Goal: Task Accomplishment & Management: Use online tool/utility

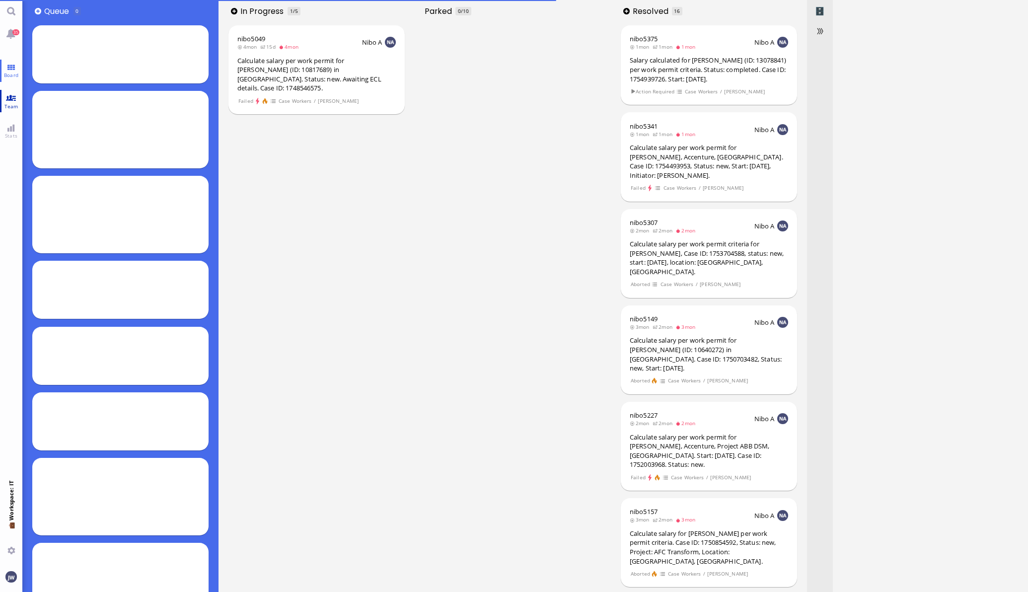
click at [7, 97] on link "Team" at bounding box center [11, 101] width 22 height 22
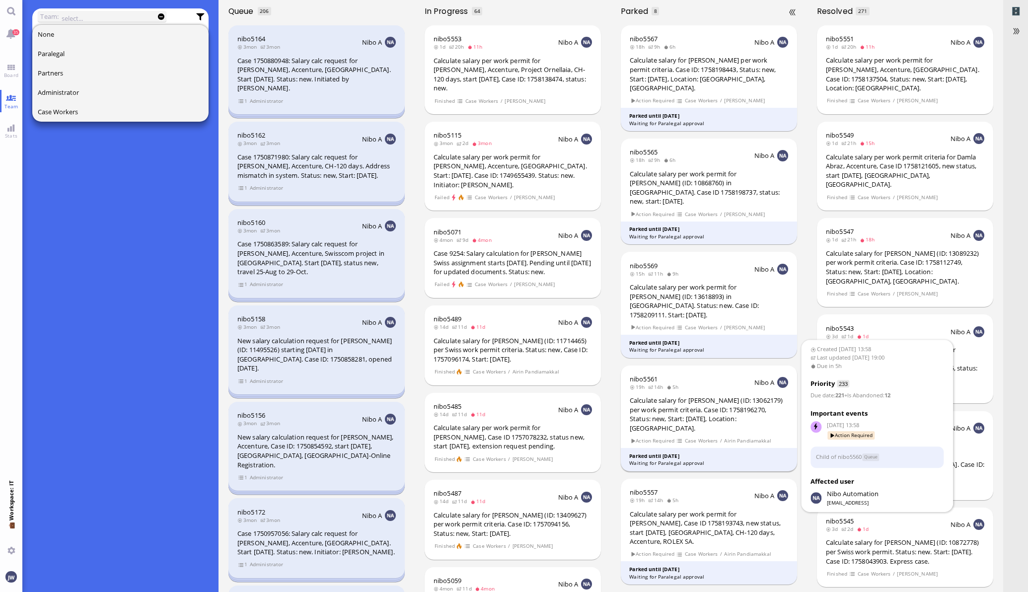
click at [727, 368] on div "nibo5561 19h 14h 5h Nibo A Calculate salary for [PERSON_NAME] (ID: 13062179) pe…" at bounding box center [709, 418] width 177 height 106
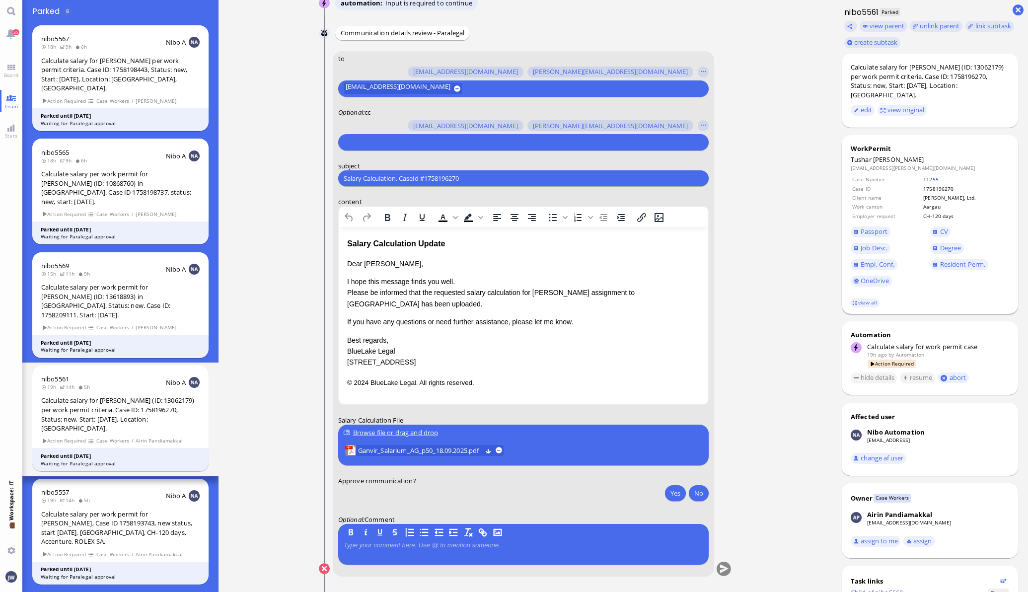
click at [923, 181] on link "11255" at bounding box center [930, 179] width 15 height 7
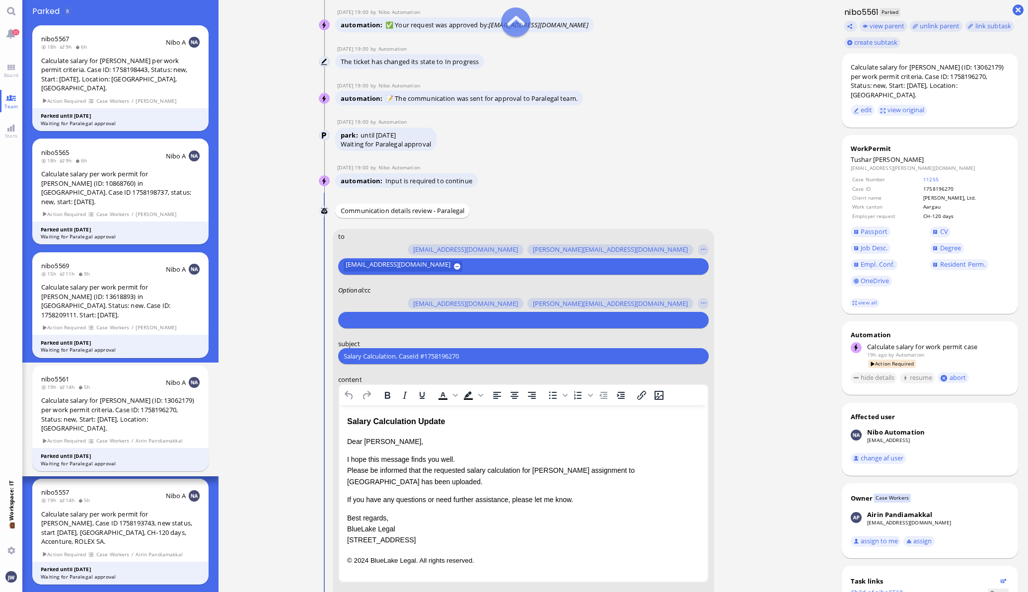
scroll to position [-186, 0]
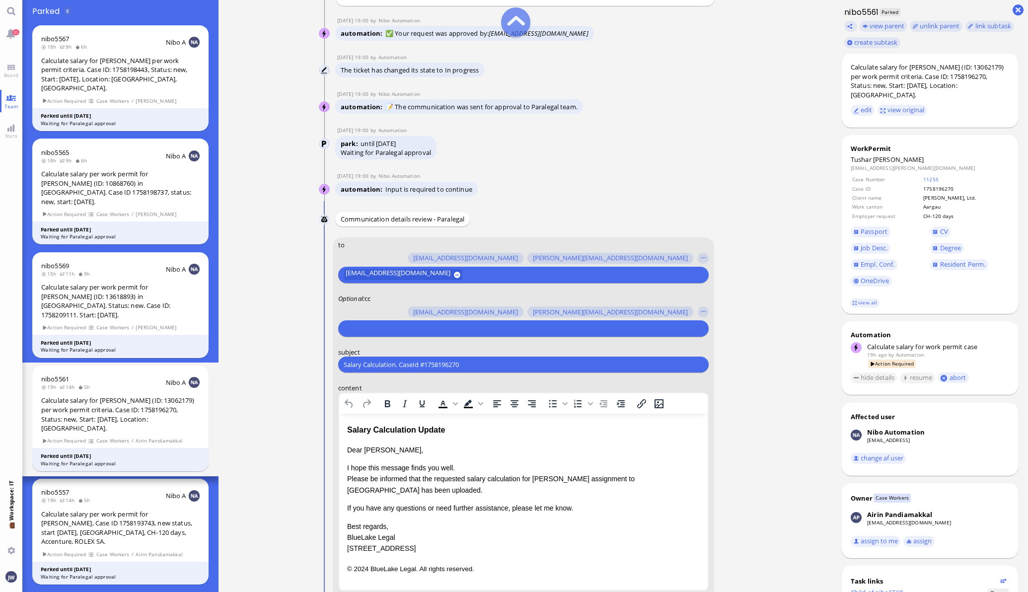
click at [420, 325] on input "text" at bounding box center [522, 328] width 357 height 10
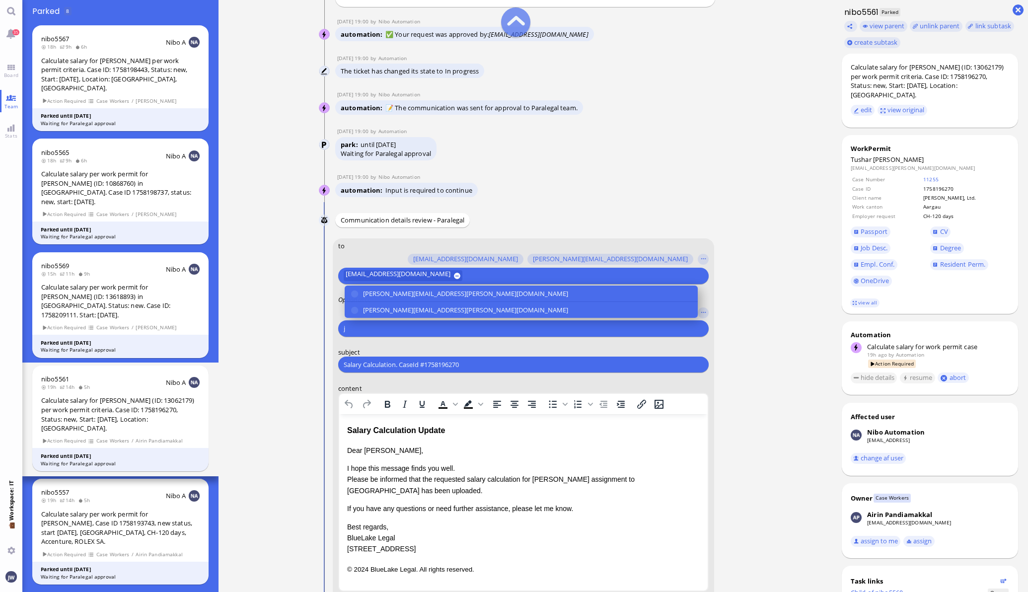
scroll to position [-185, 0]
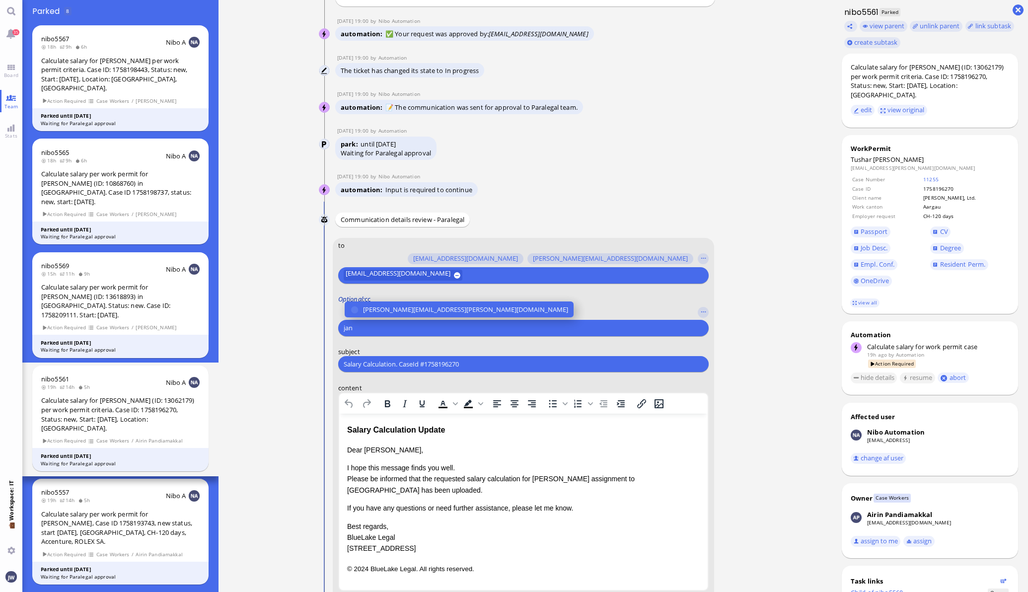
type input "jan"
click at [406, 299] on label "Optional : cc" at bounding box center [523, 298] width 370 height 9
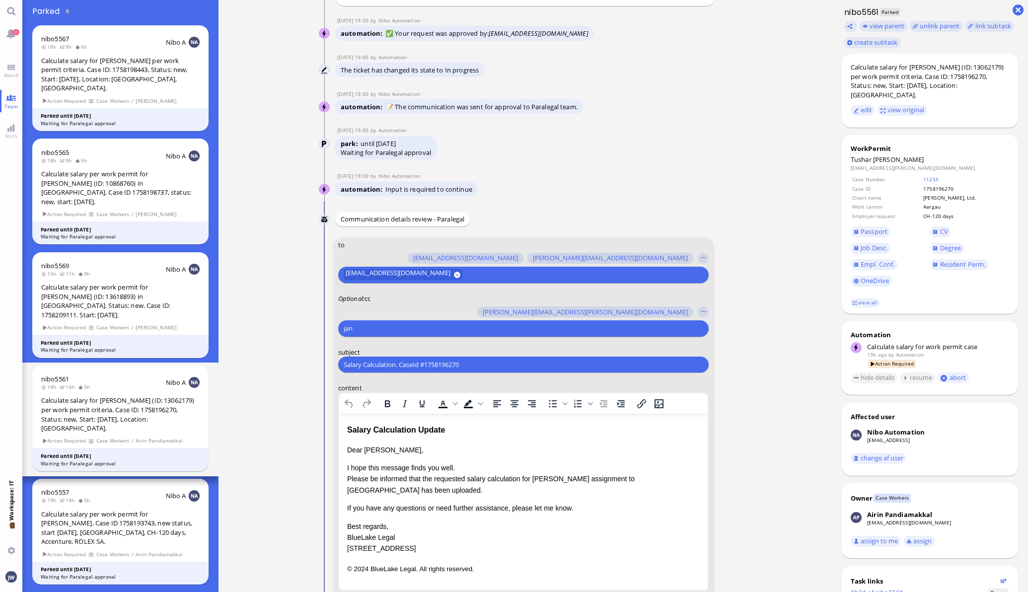
click at [406, 304] on selector "[PERSON_NAME][EMAIL_ADDRESS][PERSON_NAME][DOMAIN_NAME] [PERSON_NAME][DOMAIN_NAM…" at bounding box center [523, 320] width 370 height 34
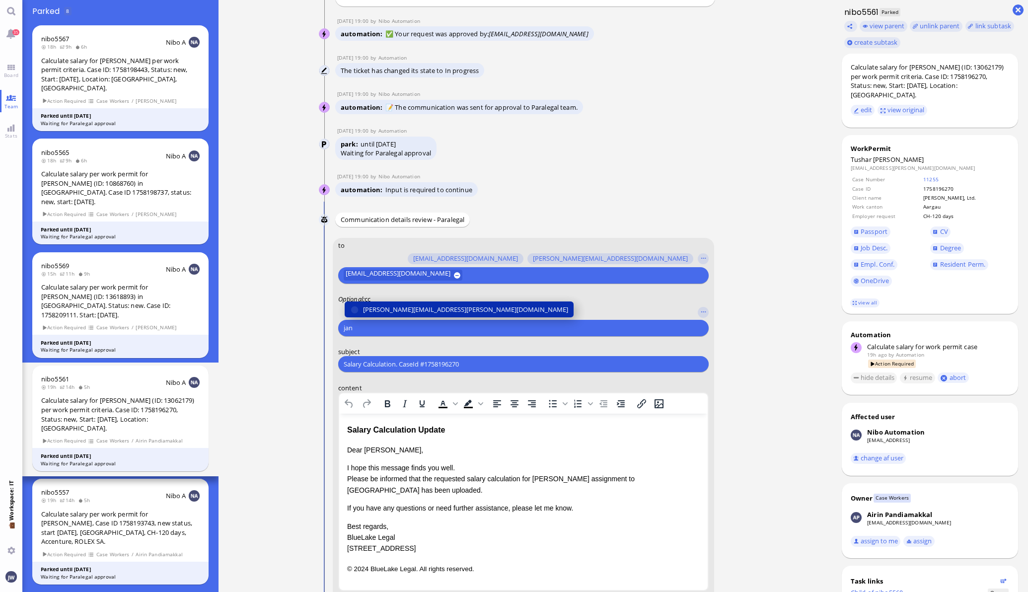
click at [405, 305] on span "[PERSON_NAME][EMAIL_ADDRESS][PERSON_NAME][DOMAIN_NAME]" at bounding box center [465, 309] width 205 height 10
type input "den"
click at [395, 309] on span "[EMAIL_ADDRESS][DOMAIN_NAME]" at bounding box center [415, 309] width 105 height 10
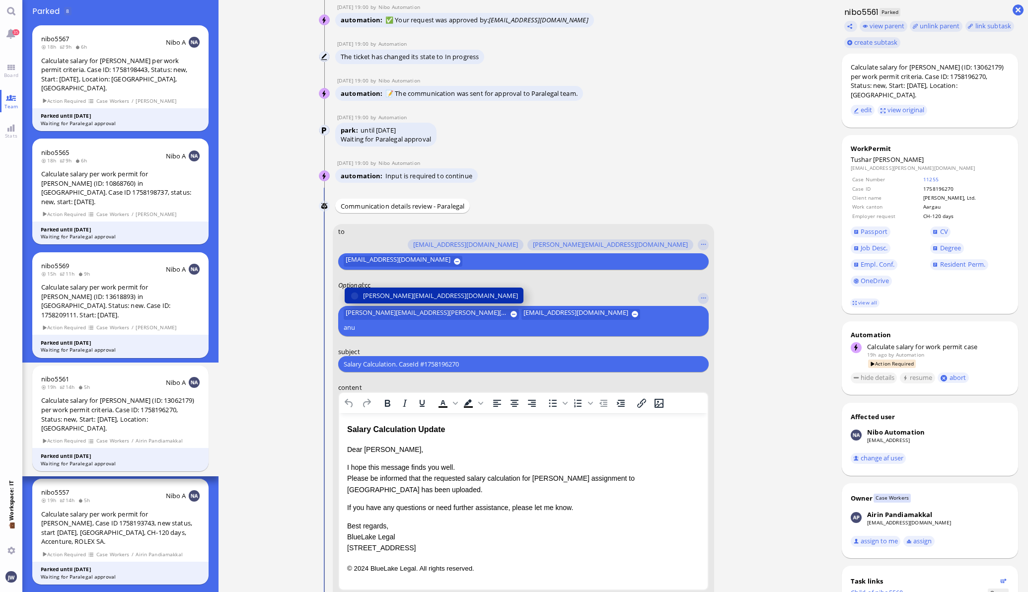
type input "anu"
click at [400, 301] on span "[PERSON_NAME][EMAIL_ADDRESS][DOMAIN_NAME]" at bounding box center [440, 296] width 155 height 10
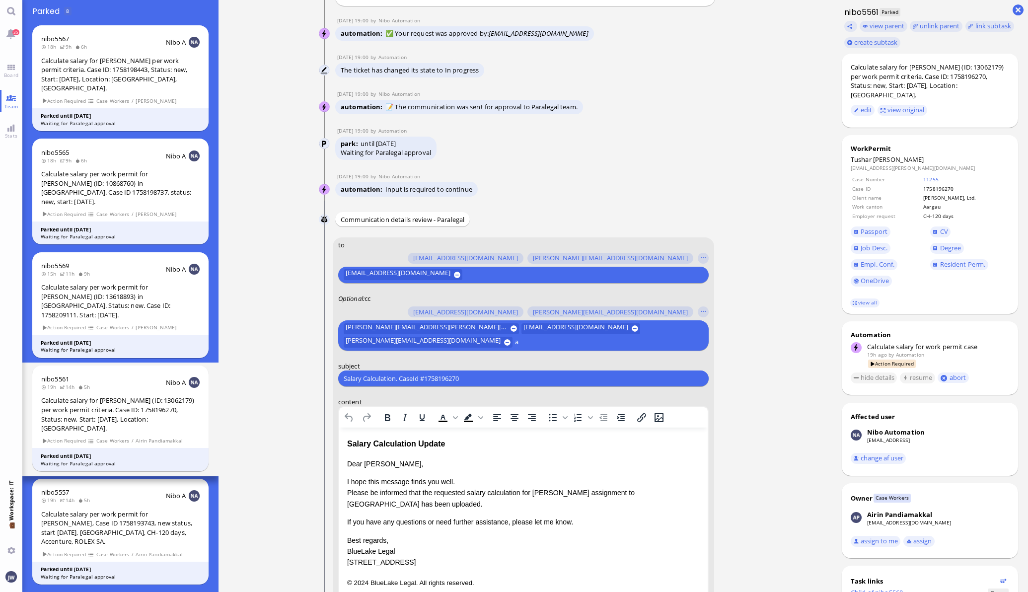
scroll to position [-199, 0]
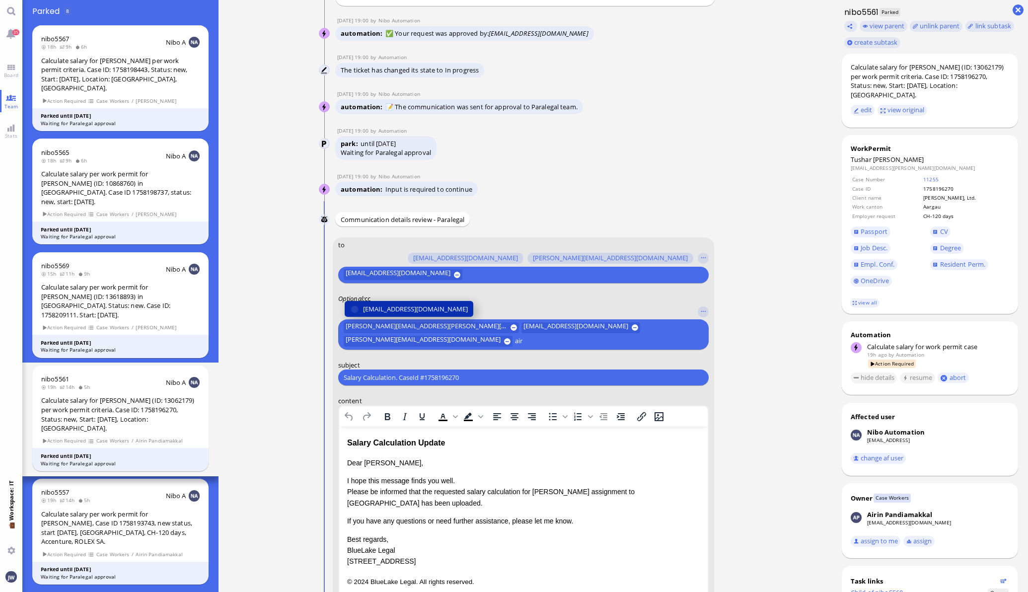
type input "air"
click at [399, 305] on span "[EMAIL_ADDRESS][DOMAIN_NAME]" at bounding box center [415, 309] width 105 height 10
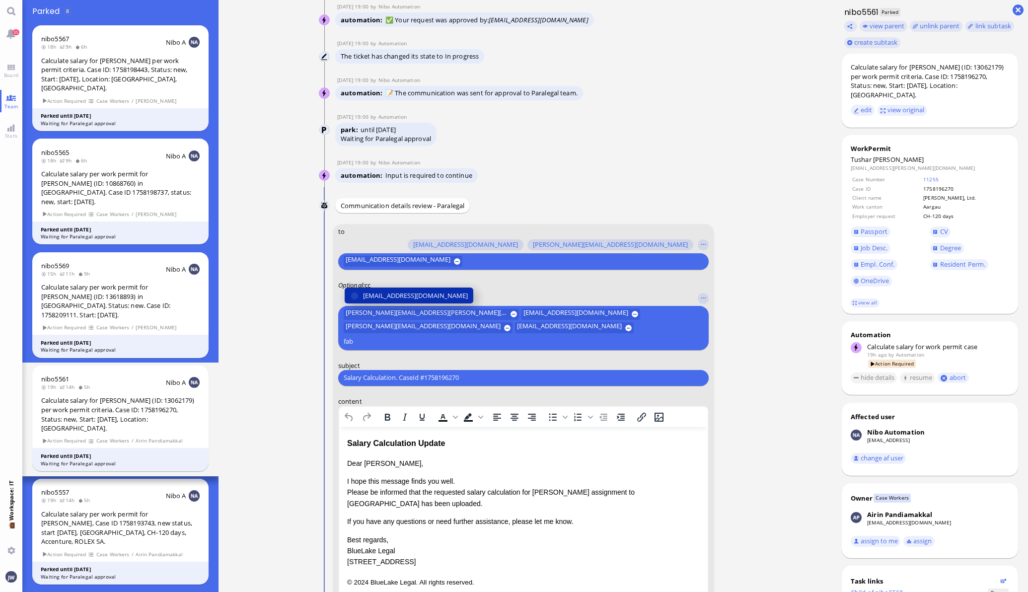
type input "fab"
click at [399, 301] on span "[EMAIL_ADDRESS][DOMAIN_NAME]" at bounding box center [415, 296] width 105 height 10
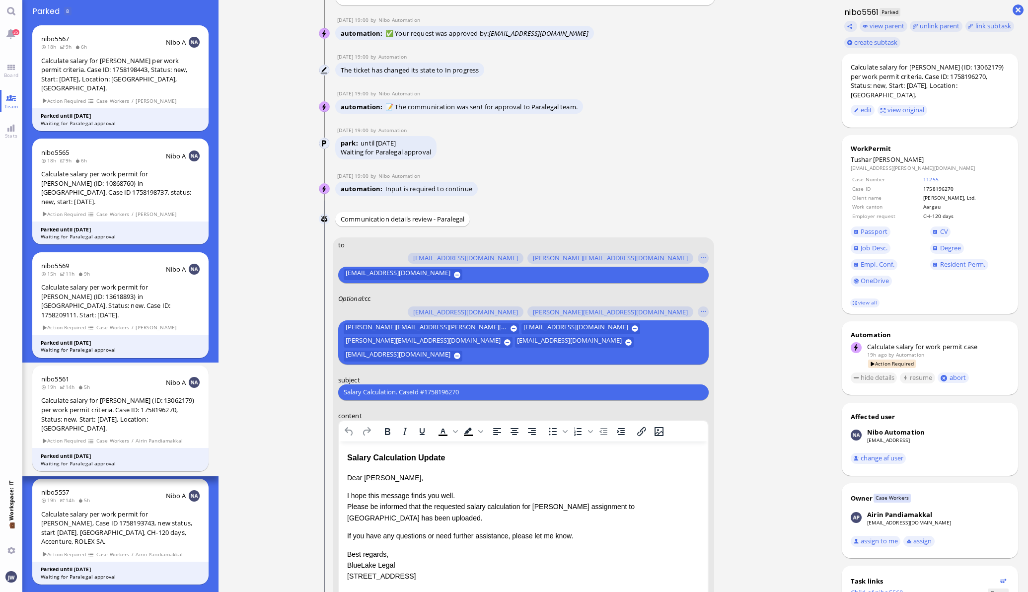
click at [469, 390] on input "Salary Calculation. CaseId #1758196270" at bounding box center [524, 392] width 360 height 10
click at [936, 65] on div "Calculate salary for [PERSON_NAME] (ID: 13062179) per work permit criteria. Cas…" at bounding box center [930, 81] width 158 height 37
copy div "[PERSON_NAME]"
click at [429, 392] on input "Salary Calculation. CaseId #1758196270" at bounding box center [524, 392] width 360 height 10
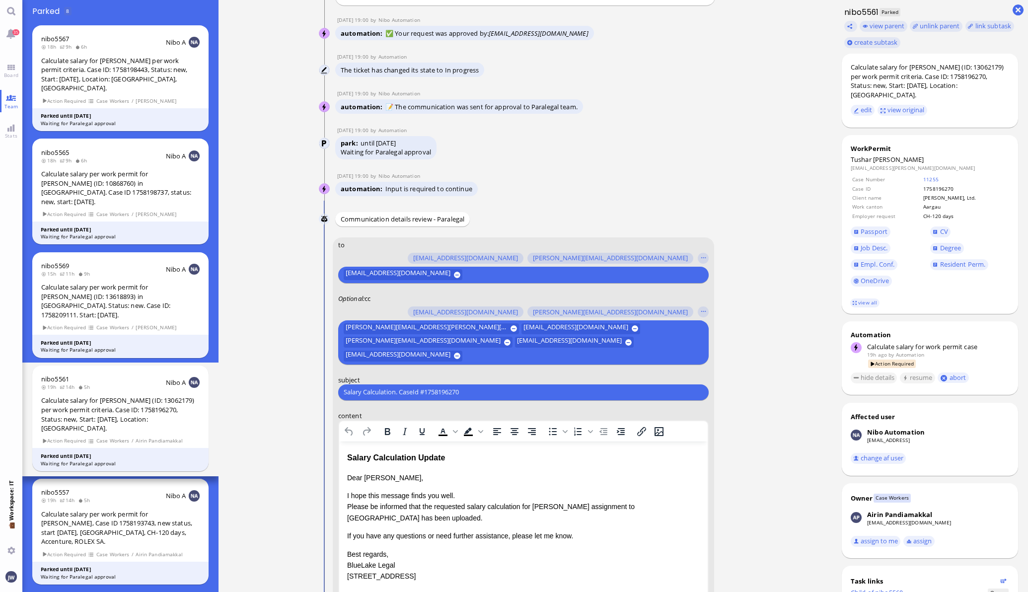
paste input "PazPerTout new case: [PERSON_NAME] (1758196270 / 13062179), Employer Request: C…"
type input "PazPerTout new case: [PERSON_NAME] (1758196270 / 13062179), Employer Request: C…"
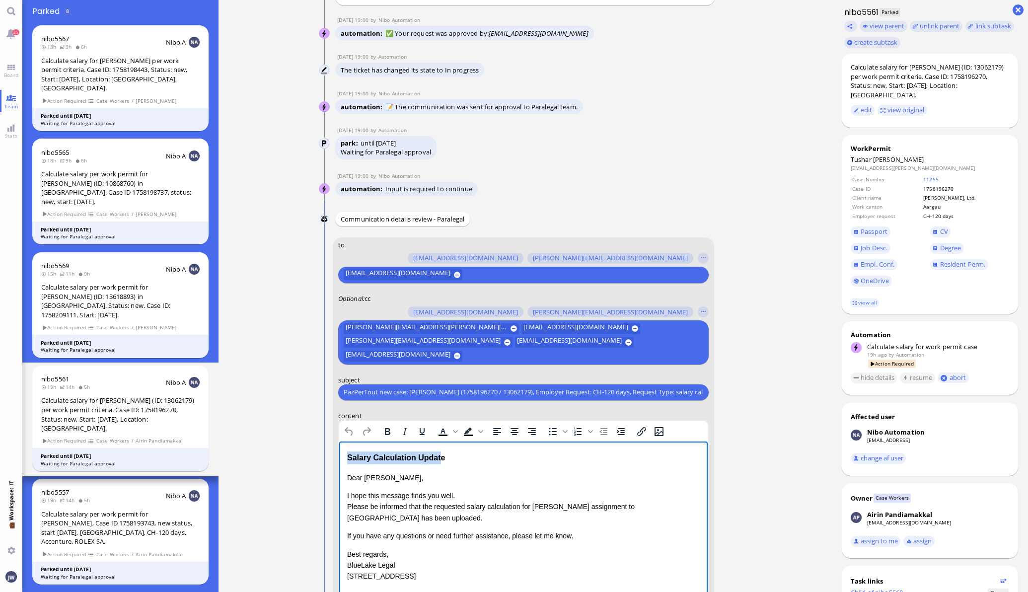
drag, startPoint x: 440, startPoint y: 457, endPoint x: 672, endPoint y: 883, distance: 485.8
click at [339, 455] on html "Salary Calculation Update Dear [PERSON_NAME], I hope this message finds you wel…" at bounding box center [523, 526] width 368 height 171
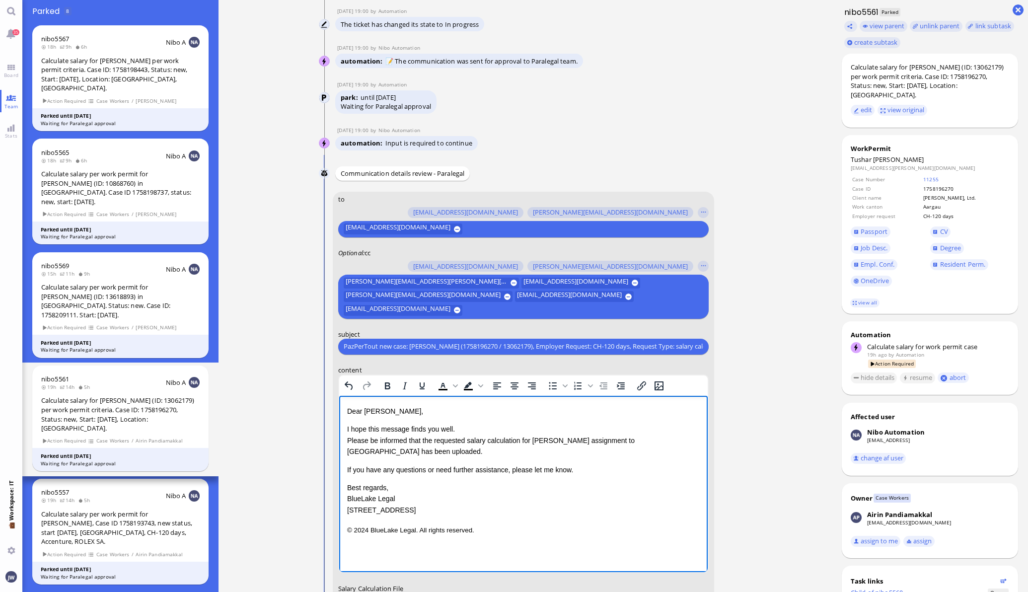
scroll to position [-151, 0]
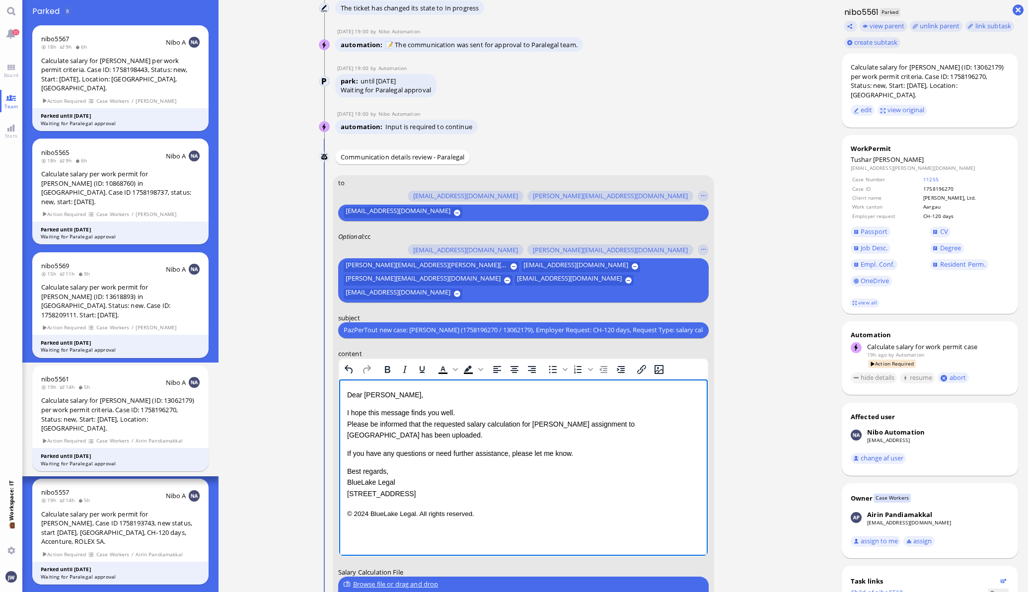
click at [587, 447] on p "If you have any questions or need further assistance, please let me know." at bounding box center [523, 452] width 353 height 11
click at [505, 507] on p "© 2024 BlueLake Legal. All rights reserved." at bounding box center [523, 513] width 353 height 13
click at [698, 424] on p "I hope this message finds you well. Please be informed that the requested salar…" at bounding box center [523, 423] width 353 height 33
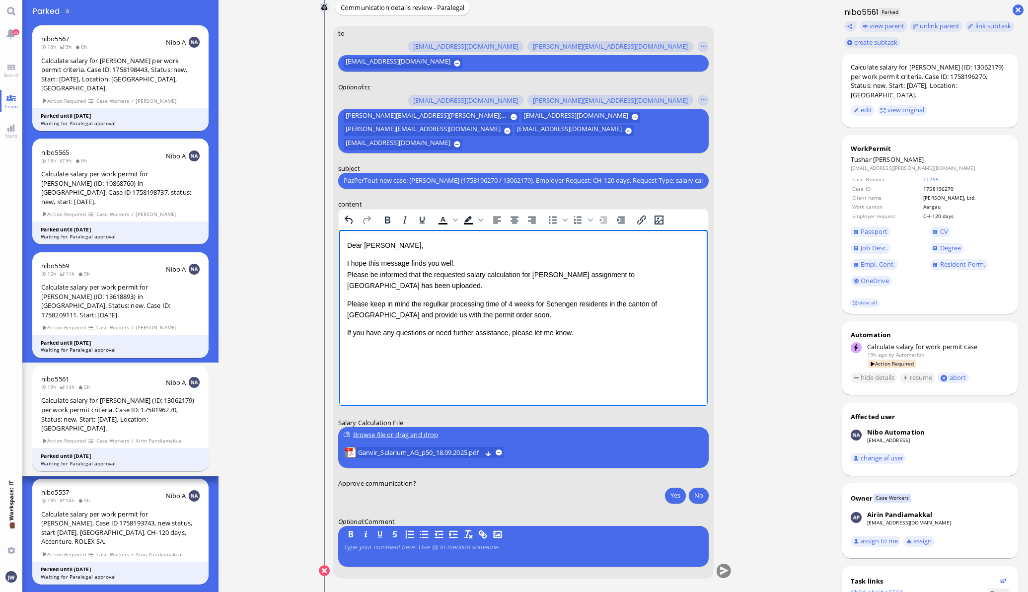
scroll to position [0, 0]
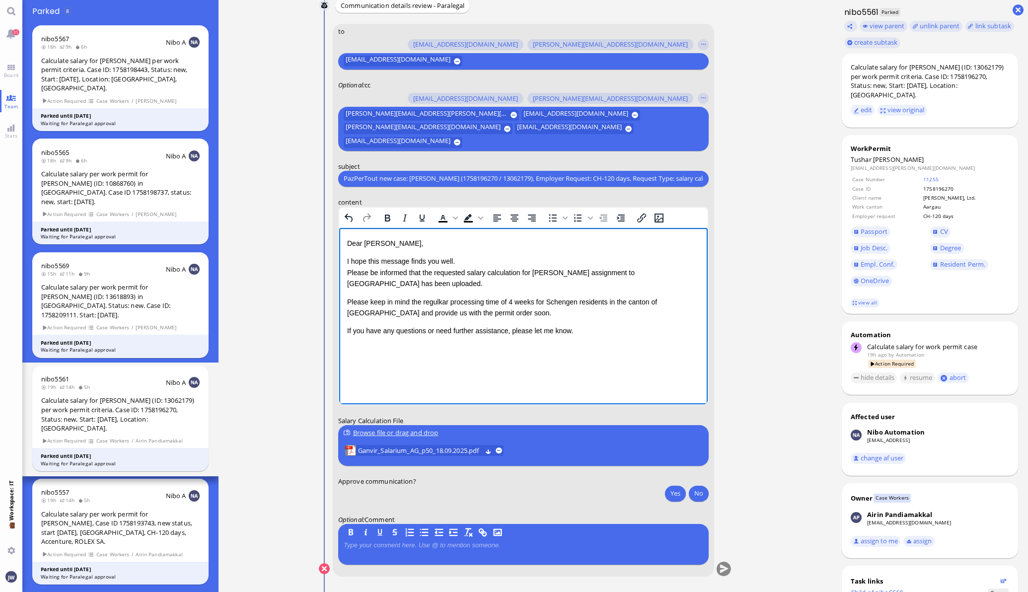
click at [435, 555] on div at bounding box center [524, 551] width 360 height 21
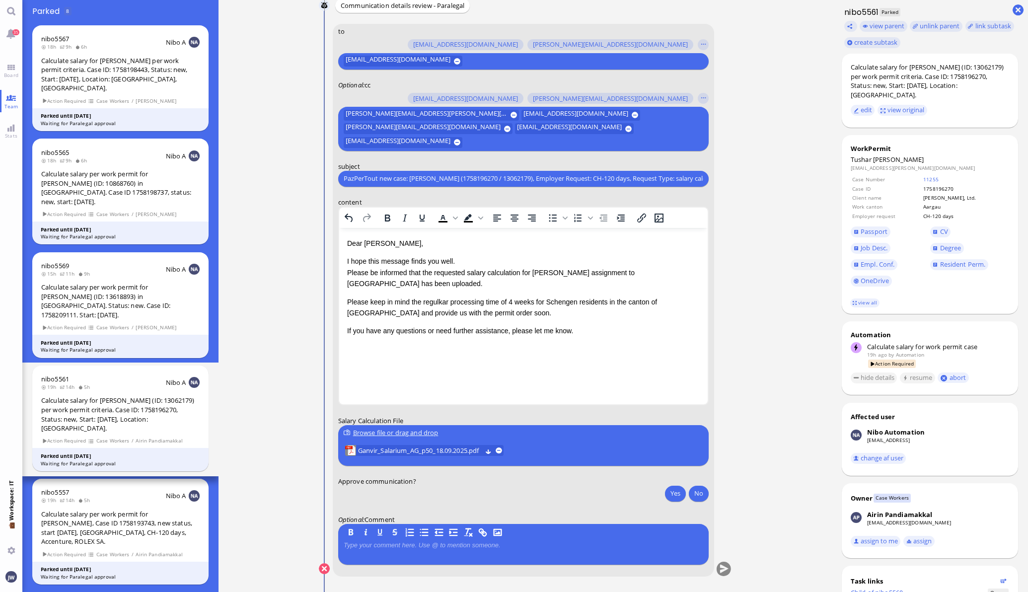
click at [438, 546] on p at bounding box center [524, 545] width 360 height 8
click at [679, 494] on button "Yes" at bounding box center [675, 493] width 21 height 16
click at [451, 451] on span "Ganvir_Salarium_AG_p50_18.09.2025.pdf" at bounding box center [420, 450] width 124 height 11
click at [606, 325] on p "If you have any questions or need further assistance, please let me know." at bounding box center [523, 330] width 353 height 11
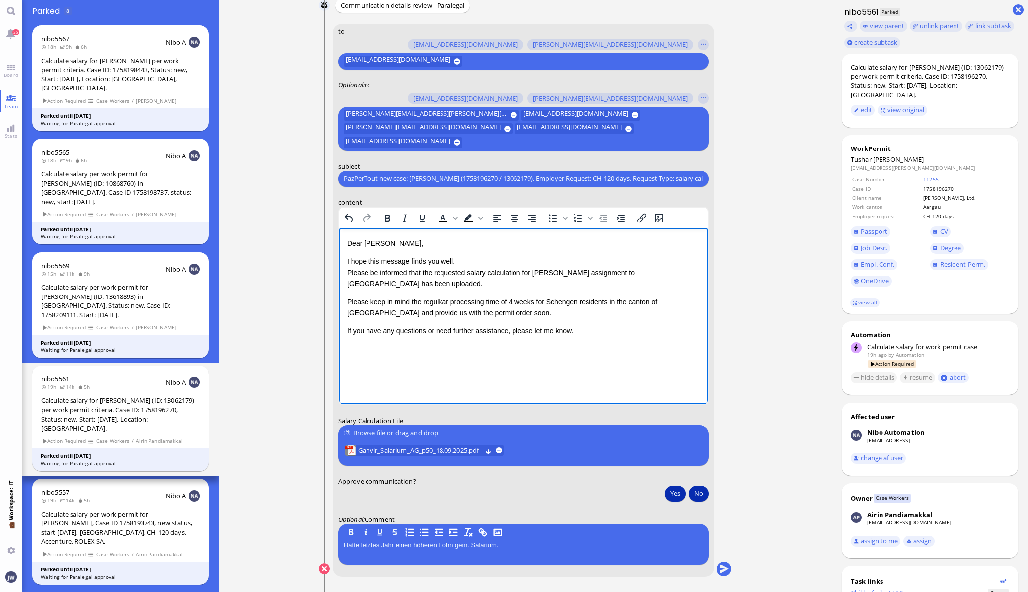
click at [690, 493] on button "No" at bounding box center [699, 493] width 20 height 16
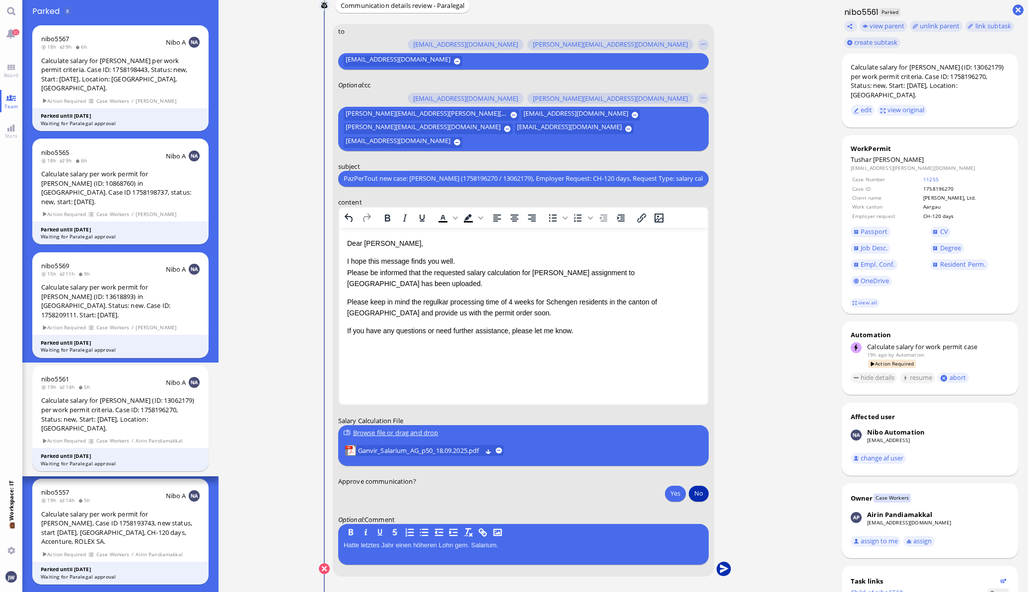
click at [716, 571] on button "submit" at bounding box center [723, 569] width 15 height 15
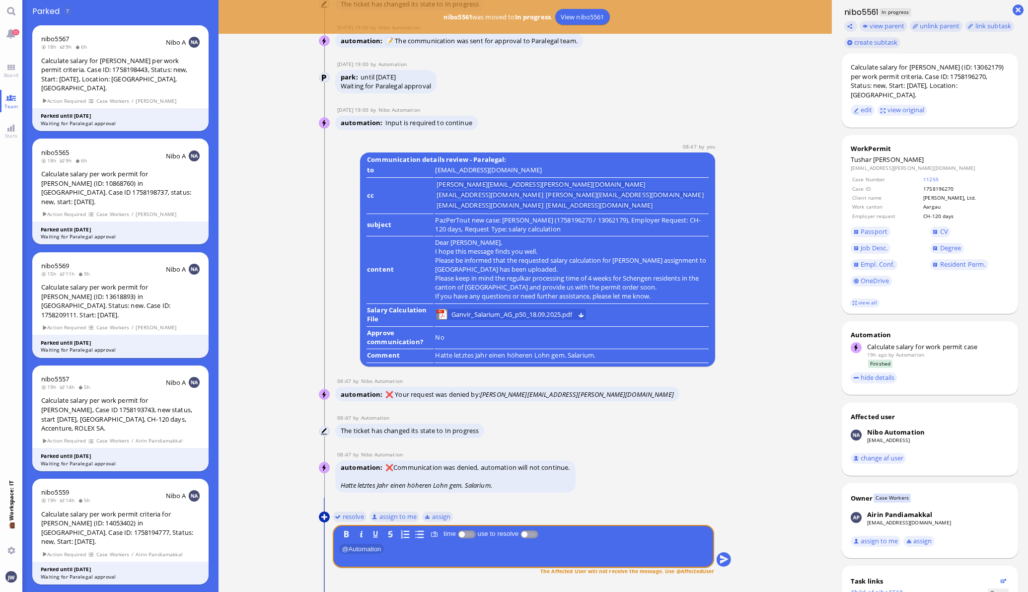
click at [322, 513] on button at bounding box center [324, 516] width 11 height 11
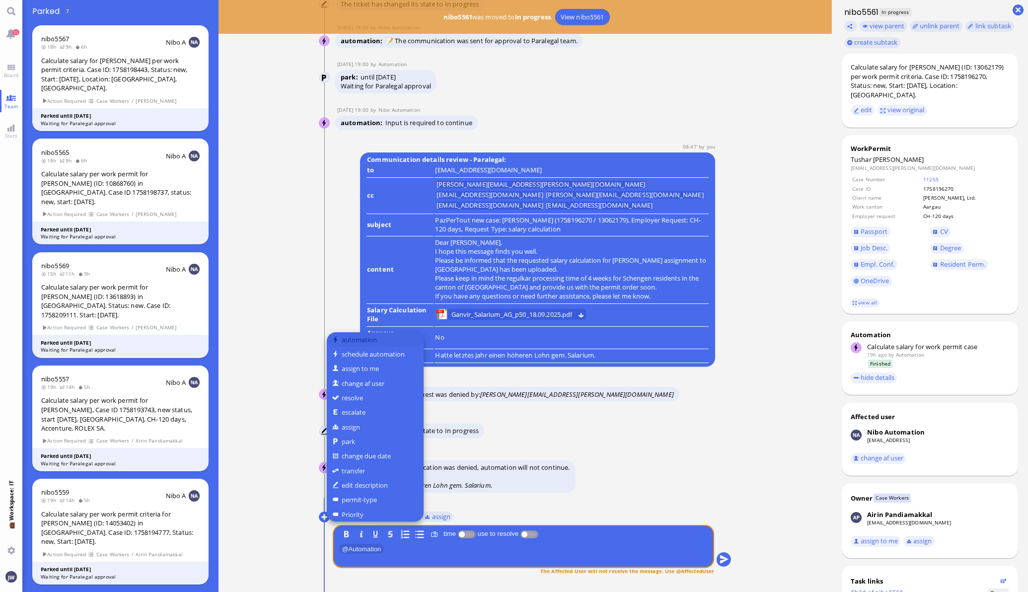
click at [378, 344] on button "automation" at bounding box center [375, 339] width 97 height 14
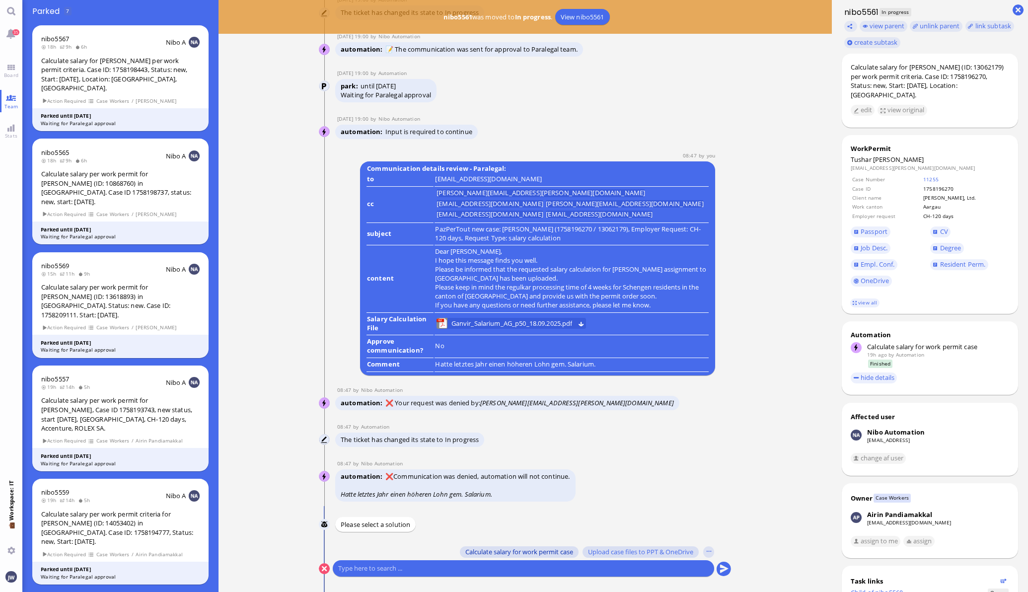
click at [499, 551] on span "Calculate salary for work permit case" at bounding box center [519, 552] width 108 height 8
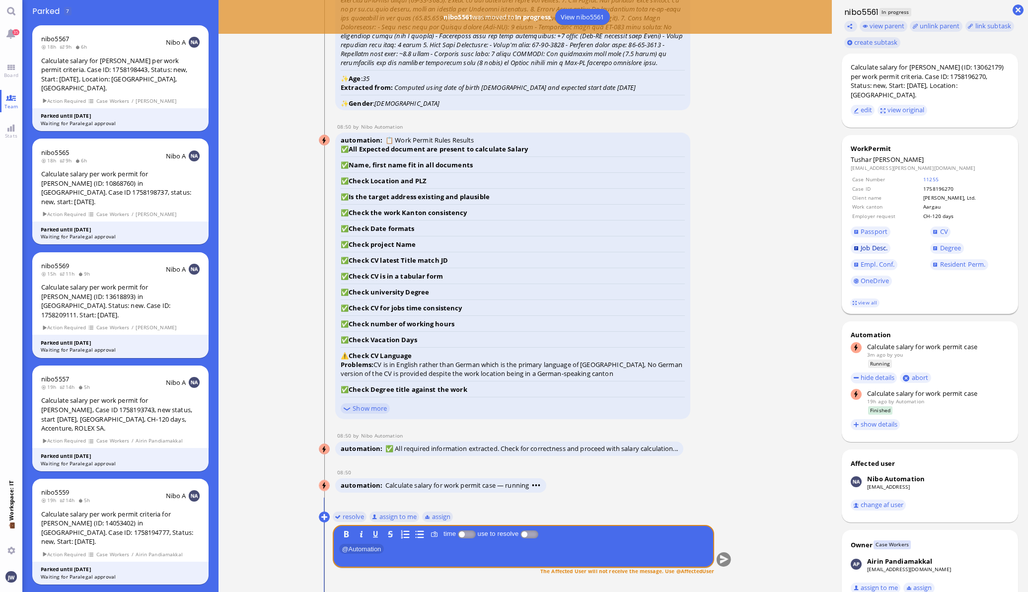
click at [861, 250] on span "Job Desc." at bounding box center [874, 247] width 27 height 9
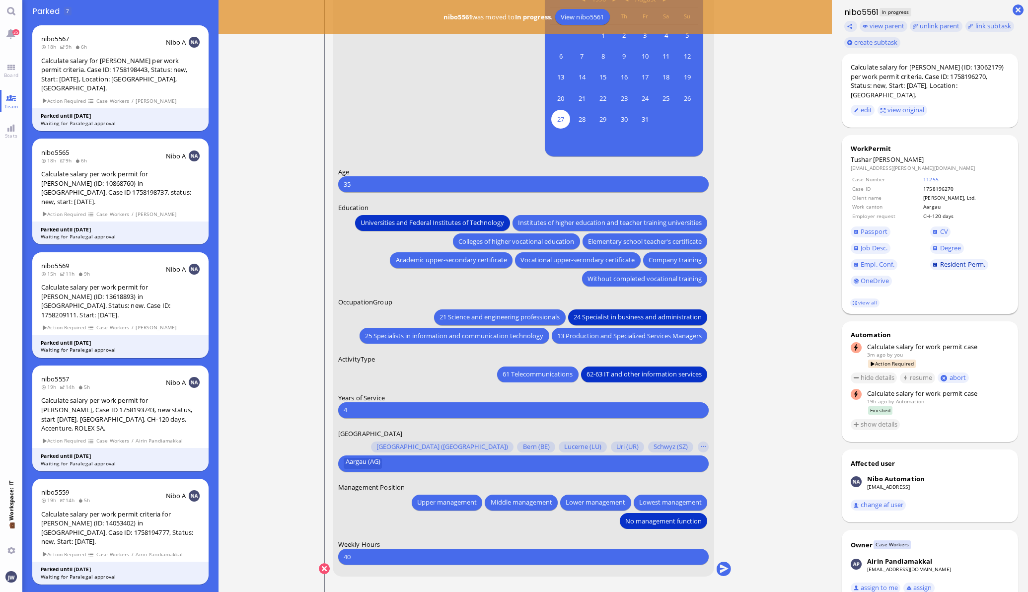
click at [949, 265] on span "Resident Perm." at bounding box center [963, 264] width 46 height 9
click at [940, 231] on span "CV" at bounding box center [944, 231] width 8 height 9
click at [867, 263] on span "Empl. Conf." at bounding box center [878, 264] width 34 height 9
click at [711, 565] on conversation-line "You Date of Birth [DEMOGRAPHIC_DATA] [DEMOGRAPHIC_DATA] Mo [DEMOGRAPHIC_DATA] T…" at bounding box center [525, 282] width 413 height 614
click at [716, 563] on button "submit" at bounding box center [723, 569] width 15 height 15
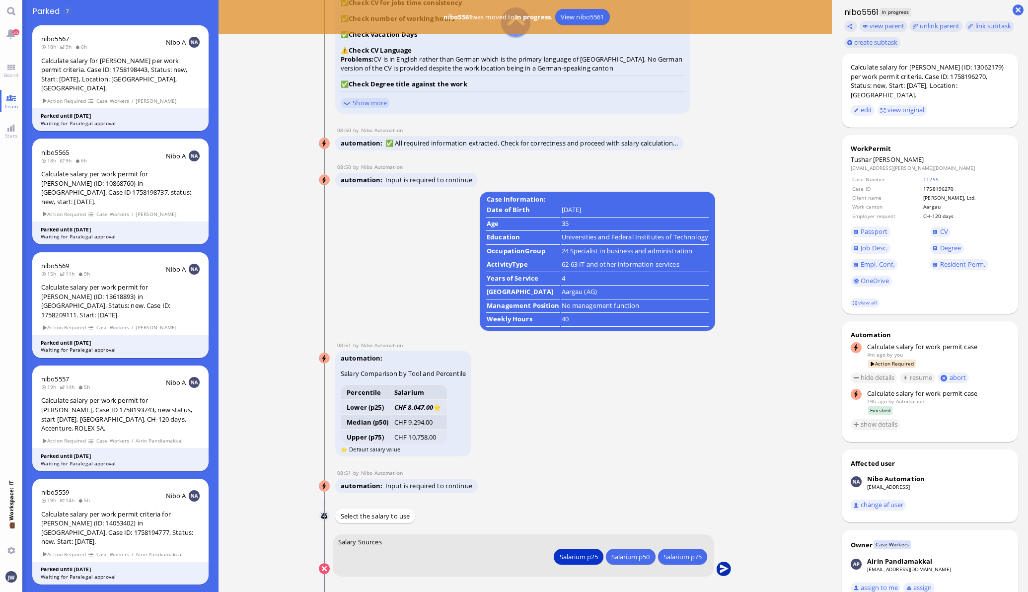
click at [716, 568] on button "submit" at bounding box center [723, 569] width 15 height 15
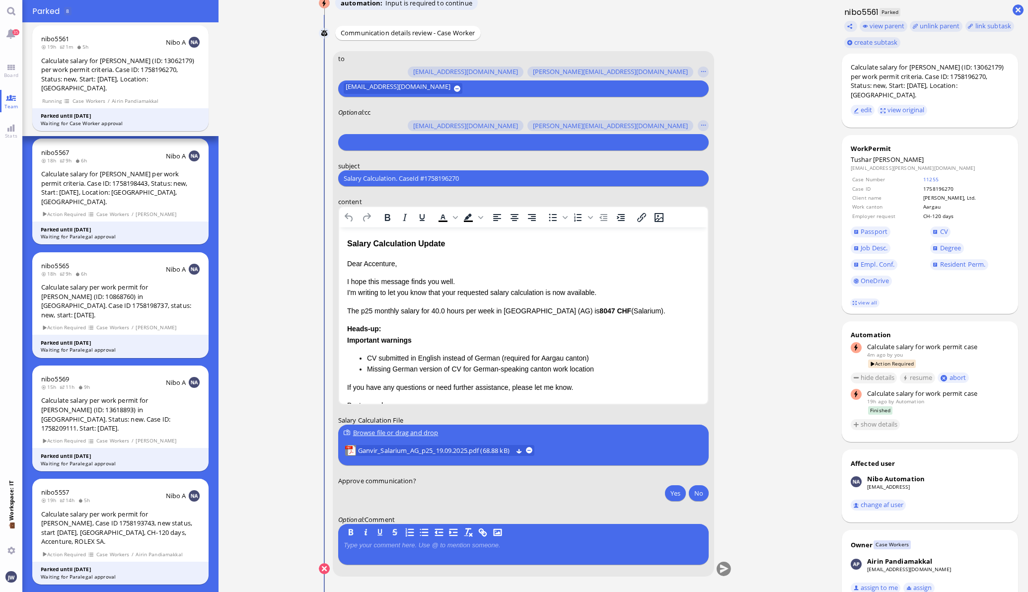
click at [488, 266] on p "Dear Accenture," at bounding box center [523, 263] width 353 height 11
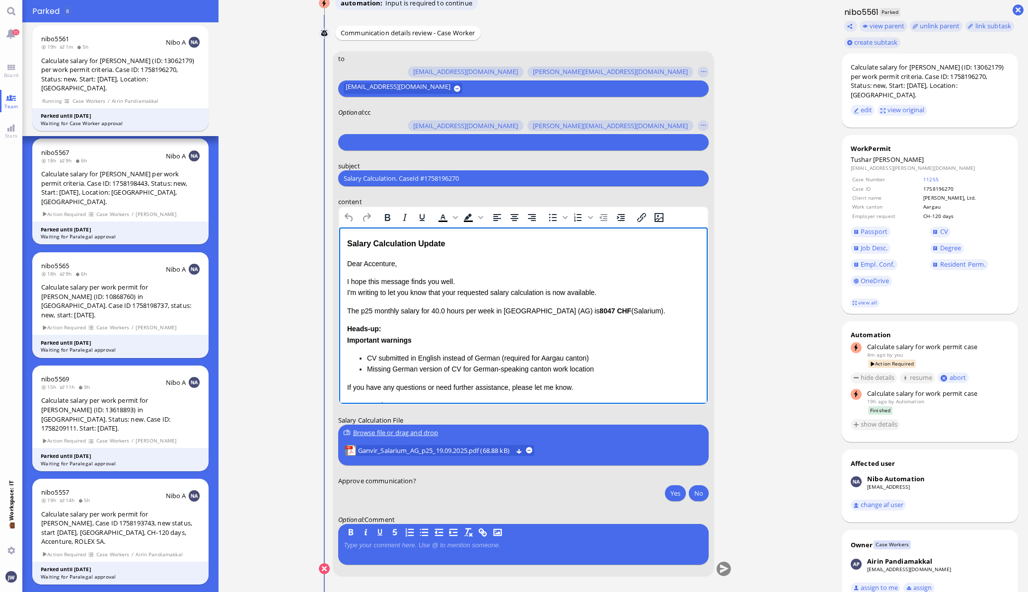
paste body "Rich Text Area. Press ALT-0 for help."
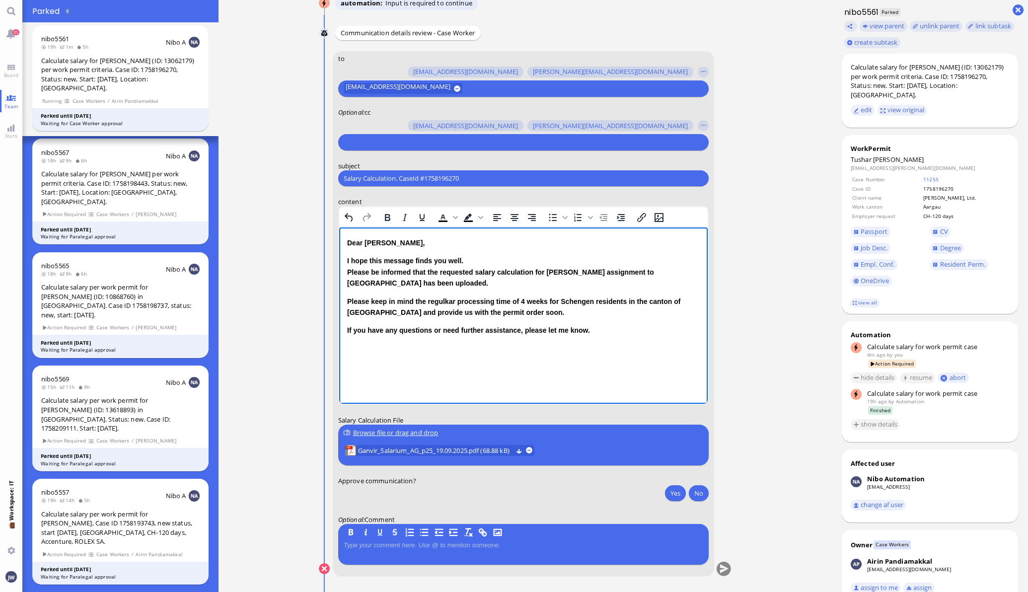
click at [625, 345] on html "Dear [PERSON_NAME], I hope this message finds you well. Please be informed that…" at bounding box center [523, 286] width 368 height 119
click at [619, 328] on p "If you have any questions or need further assistance, please let me know." at bounding box center [523, 330] width 353 height 11
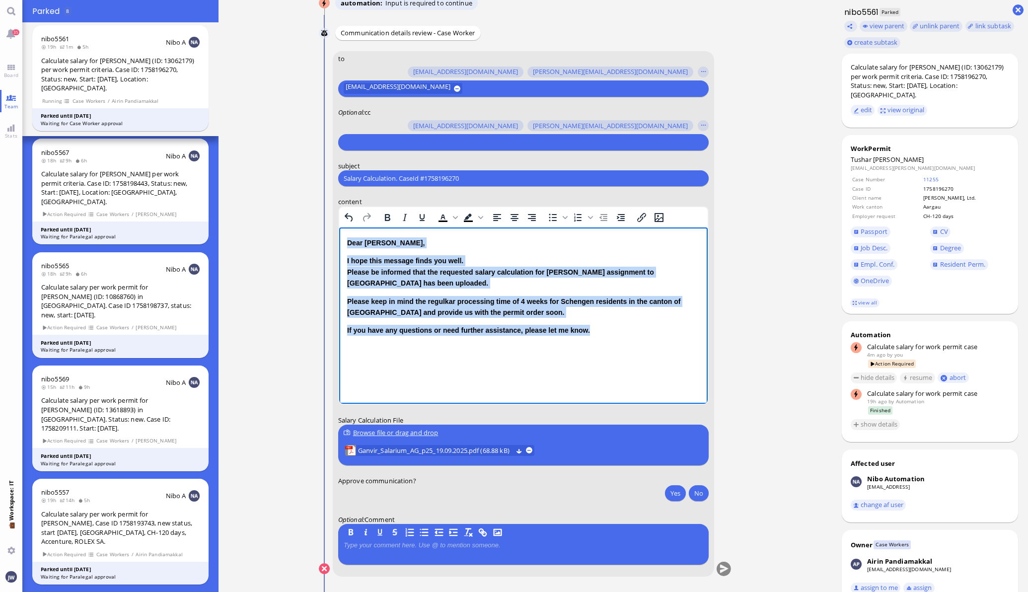
click at [347, 243] on p "Dear [PERSON_NAME]," at bounding box center [523, 242] width 353 height 11
click at [381, 214] on icon "Bold" at bounding box center [387, 218] width 12 height 12
click at [386, 218] on icon "Bold" at bounding box center [387, 218] width 12 height 12
click at [435, 328] on p "If you have any questions or need further assistance, please let me know." at bounding box center [523, 330] width 353 height 11
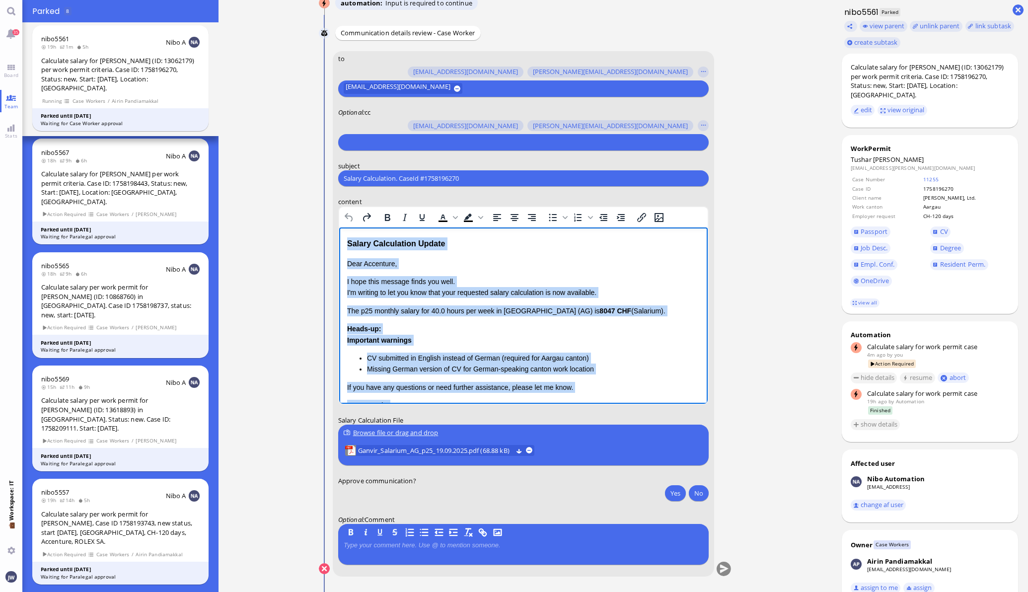
click at [474, 321] on div "Dear Accenture, I hope this message finds you well. I'm writing to let you know…" at bounding box center [523, 345] width 353 height 175
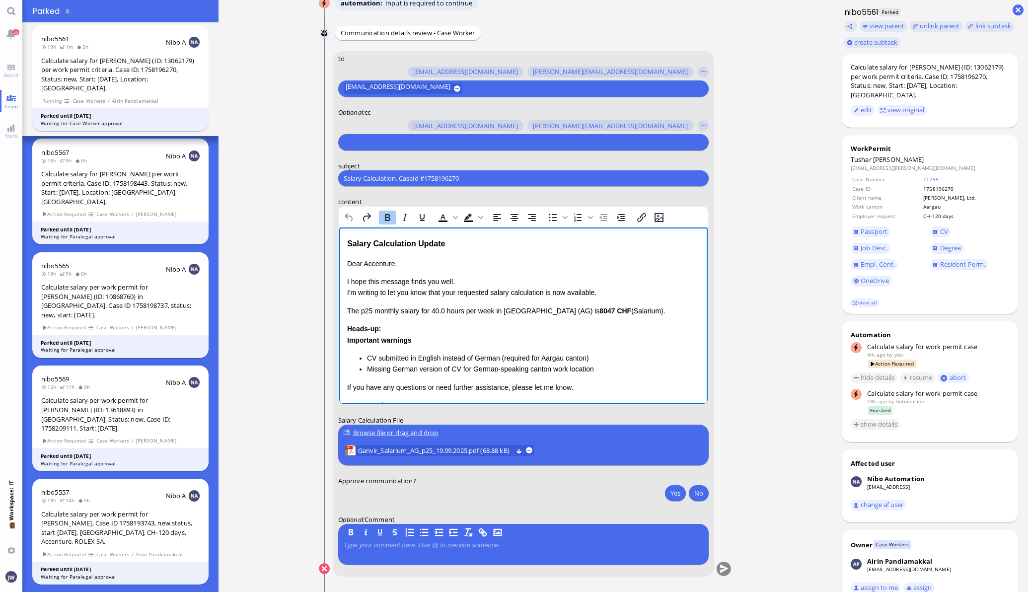
click at [463, 245] on div "Salary Calculation Update" at bounding box center [523, 243] width 353 height 13
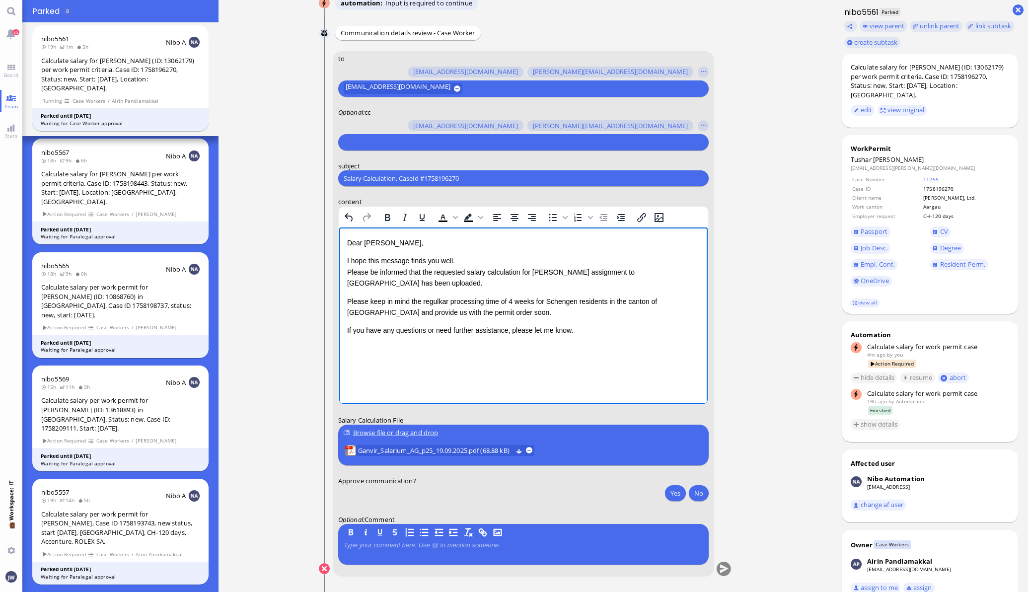
click at [593, 338] on html "Dear [PERSON_NAME], I hope this message finds you well. Please be informed that…" at bounding box center [523, 286] width 368 height 119
click at [438, 141] on input "text" at bounding box center [522, 142] width 357 height 10
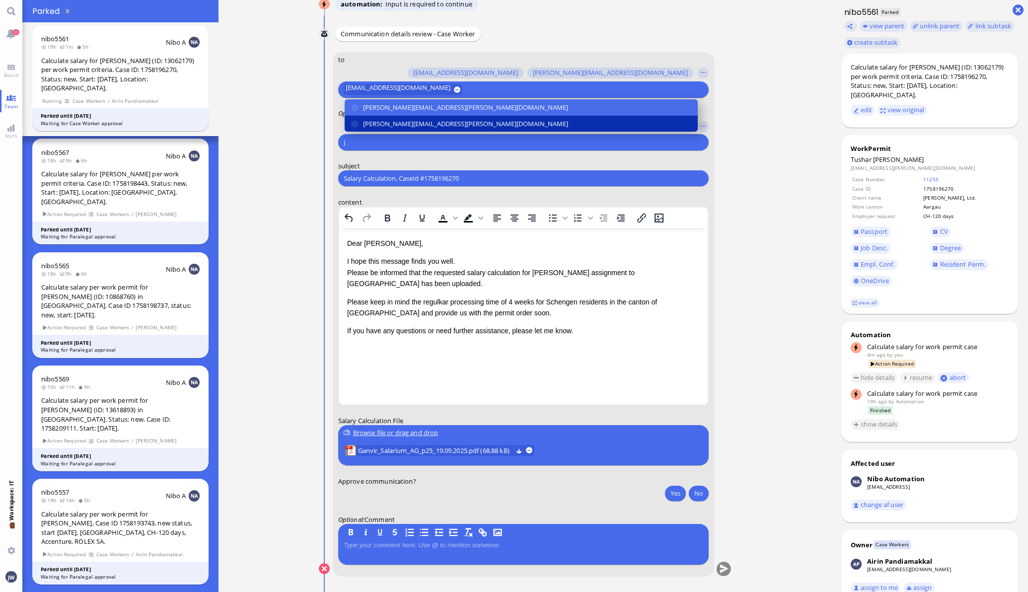
type input "j"
click at [420, 123] on span "[PERSON_NAME][EMAIL_ADDRESS][PERSON_NAME][DOMAIN_NAME]" at bounding box center [465, 124] width 205 height 10
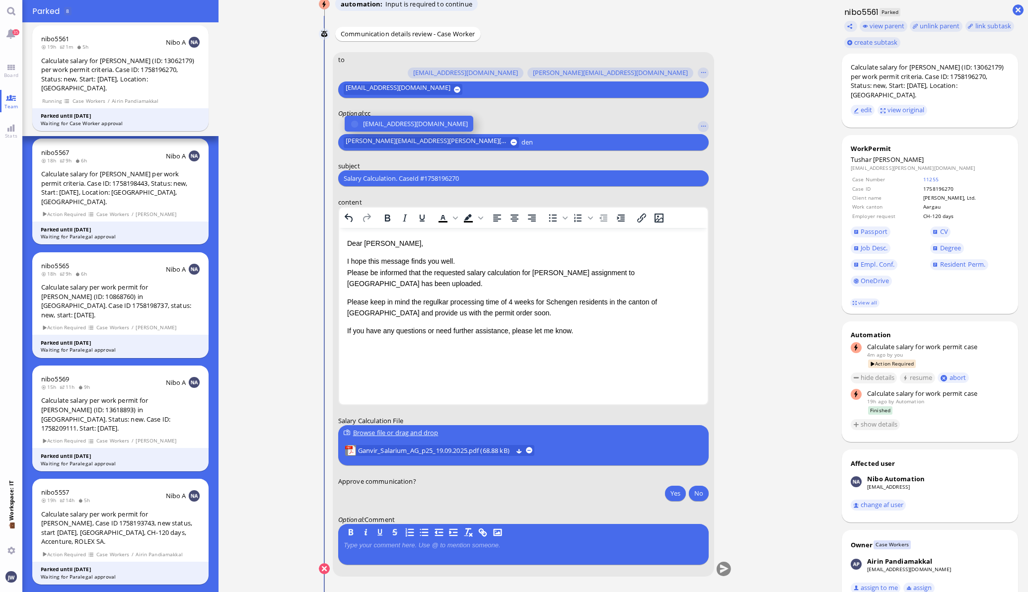
type input "den"
click at [420, 123] on span "[EMAIL_ADDRESS][DOMAIN_NAME]" at bounding box center [415, 124] width 105 height 10
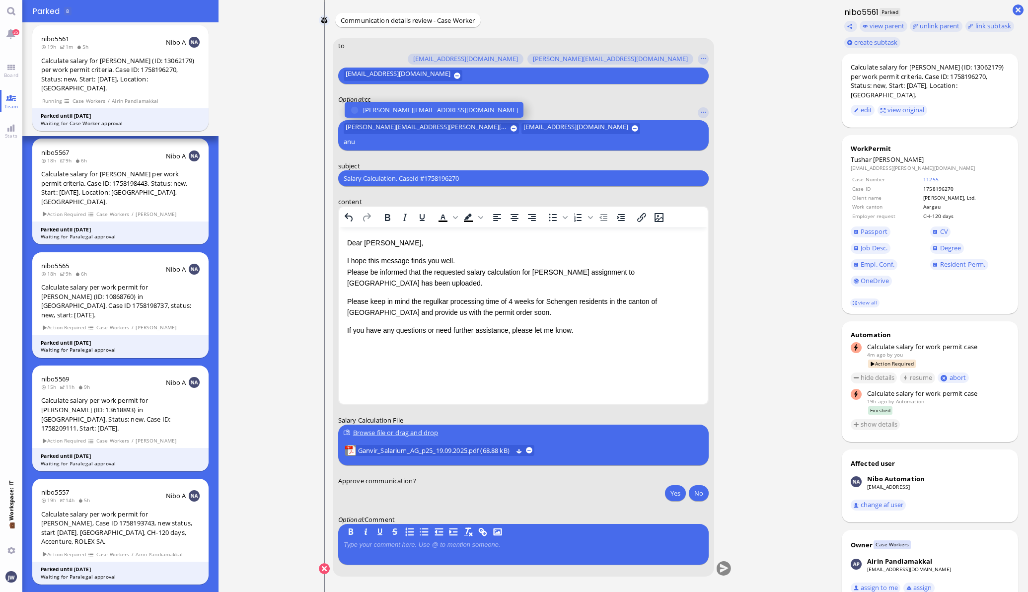
type input "anu"
click at [420, 115] on span "[PERSON_NAME][EMAIL_ADDRESS][DOMAIN_NAME]" at bounding box center [440, 110] width 155 height 10
type input "fabi"
click at [420, 110] on span "[EMAIL_ADDRESS][DOMAIN_NAME]" at bounding box center [415, 110] width 105 height 10
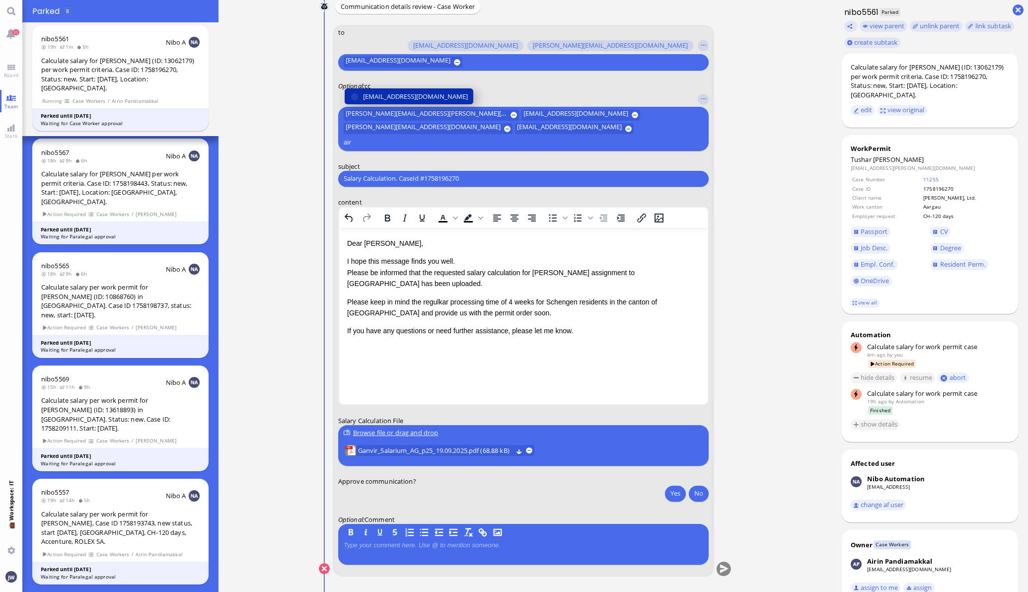
type input "air"
click at [422, 102] on span "[EMAIL_ADDRESS][DOMAIN_NAME]" at bounding box center [415, 96] width 105 height 10
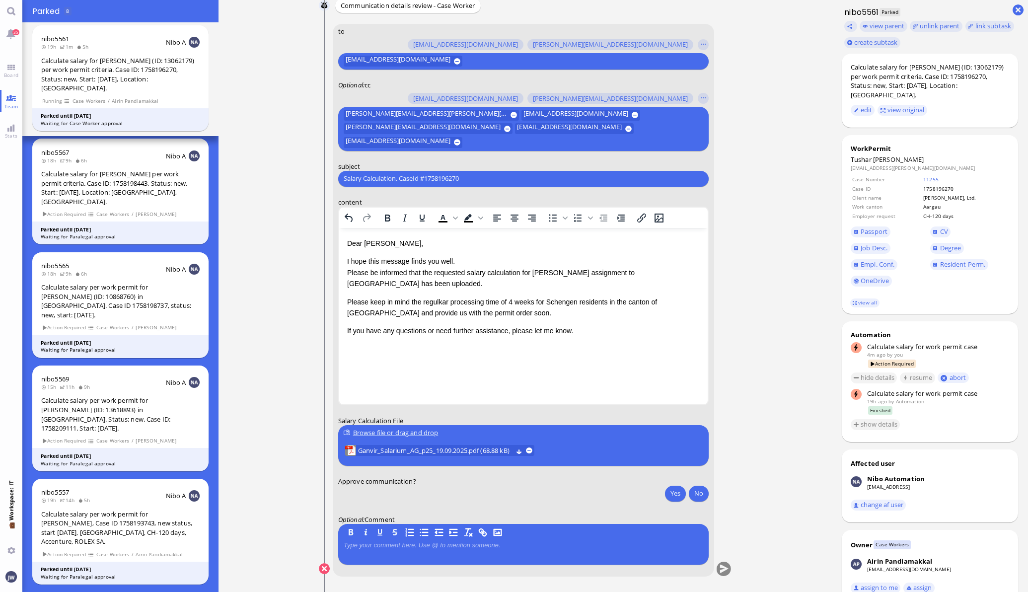
click at [472, 181] on input "Salary Calculation. CaseId #1758196270" at bounding box center [524, 178] width 360 height 10
paste input "PazPerTout new case: [PERSON_NAME] (1758196270 / 13062179), Employer Request: C…"
type input "PazPerTout new case: [PERSON_NAME] (1758196270 / 13062179), Employer Request: C…"
click at [673, 498] on button "Yes" at bounding box center [675, 493] width 21 height 16
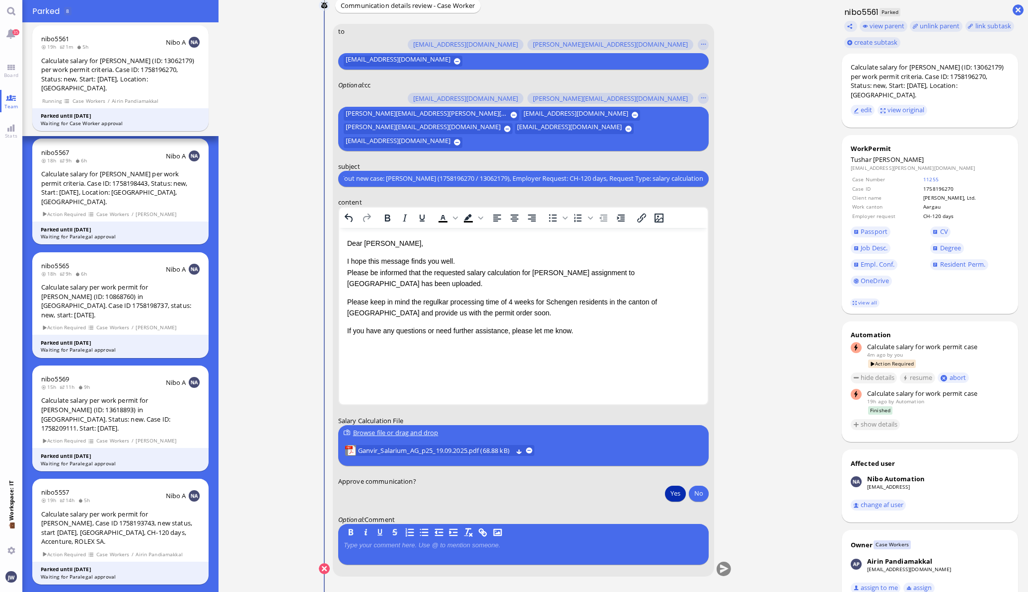
scroll to position [0, 0]
click at [531, 554] on div at bounding box center [524, 551] width 360 height 21
click at [427, 548] on p at bounding box center [524, 545] width 360 height 8
click at [725, 565] on conversation-line "You to [PERSON_NAME][EMAIL_ADDRESS][DOMAIN_NAME] [DOMAIN_NAME][EMAIL_ADDRESS][D…" at bounding box center [525, 307] width 413 height 566
click at [722, 570] on button "submit" at bounding box center [723, 569] width 15 height 15
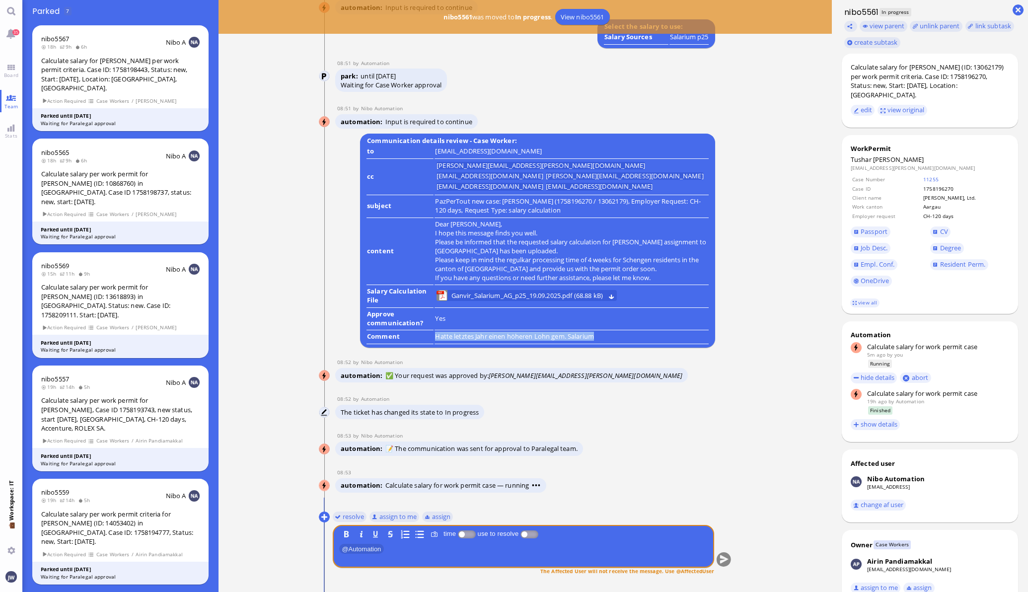
drag, startPoint x: 434, startPoint y: 335, endPoint x: 625, endPoint y: 334, distance: 191.2
click at [625, 334] on p "Hatte letztes Jahr einen höheren Lohn gem. Salarium" at bounding box center [571, 336] width 273 height 9
copy p "Hatte letztes Jahr einen höheren Lohn gem. Salarium"
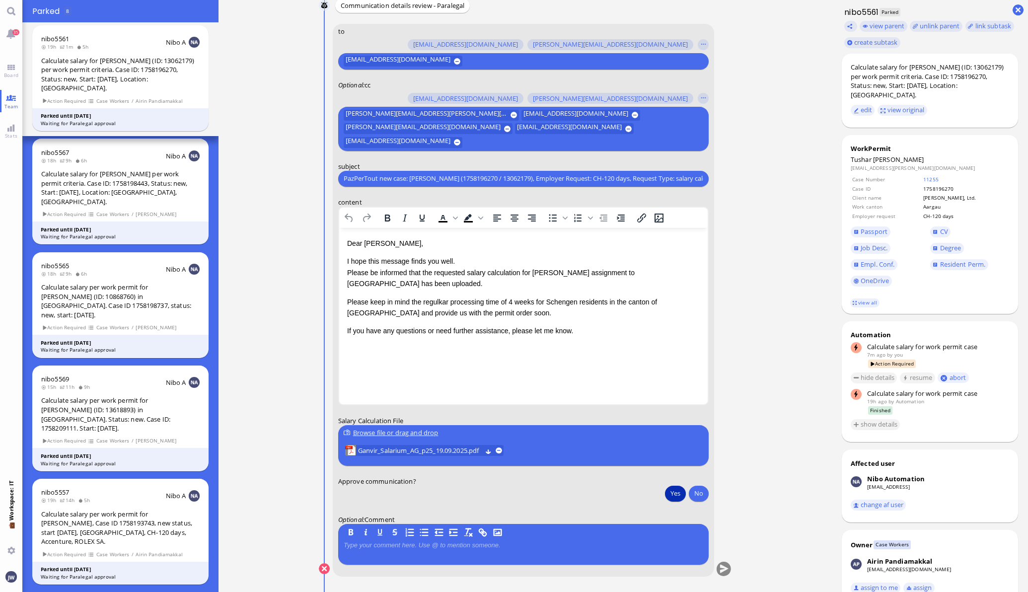
click at [668, 491] on button "Yes" at bounding box center [675, 493] width 21 height 16
drag, startPoint x: 470, startPoint y: 576, endPoint x: 472, endPoint y: 563, distance: 13.1
click at [470, 575] on form "to [PERSON_NAME][EMAIL_ADDRESS][DOMAIN_NAME] [DOMAIN_NAME][EMAIL_ADDRESS][DOMAI…" at bounding box center [523, 300] width 382 height 553
click at [472, 555] on div at bounding box center [524, 551] width 360 height 21
click at [462, 549] on div at bounding box center [524, 551] width 360 height 21
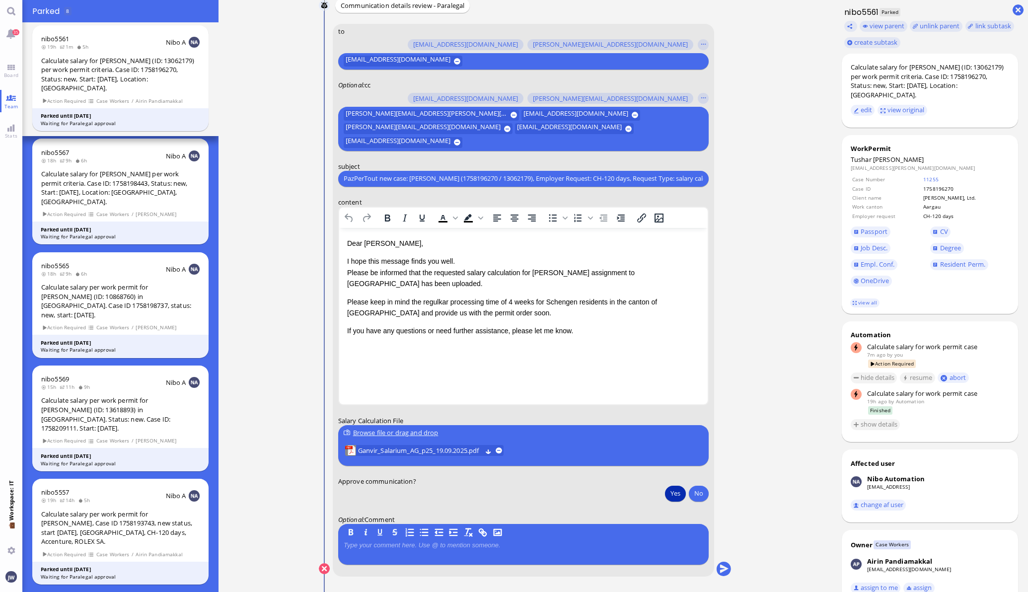
click at [461, 548] on p at bounding box center [524, 545] width 360 height 8
click at [721, 569] on button "submit" at bounding box center [723, 569] width 15 height 15
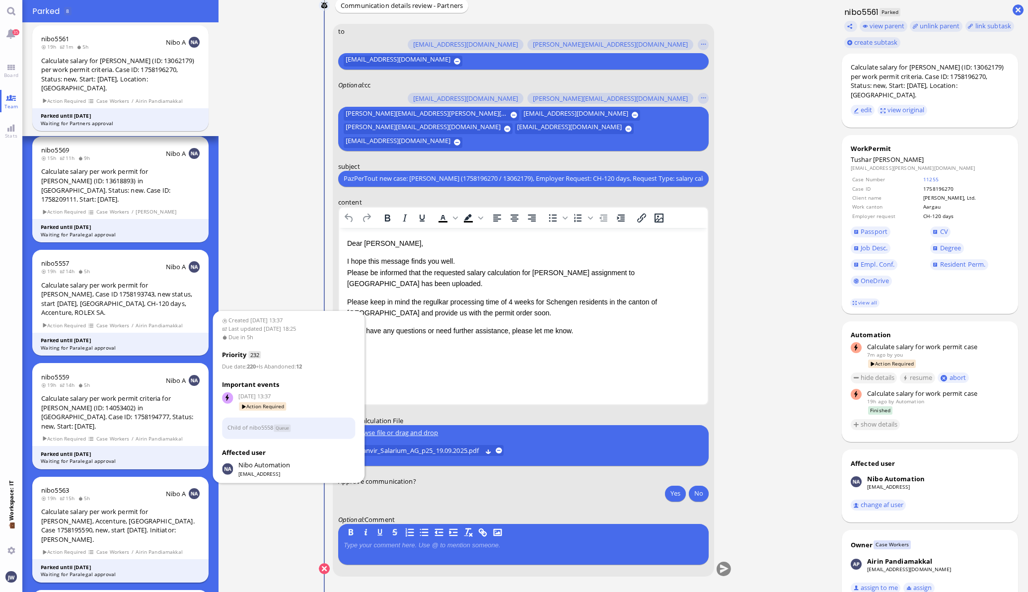
scroll to position [248, 0]
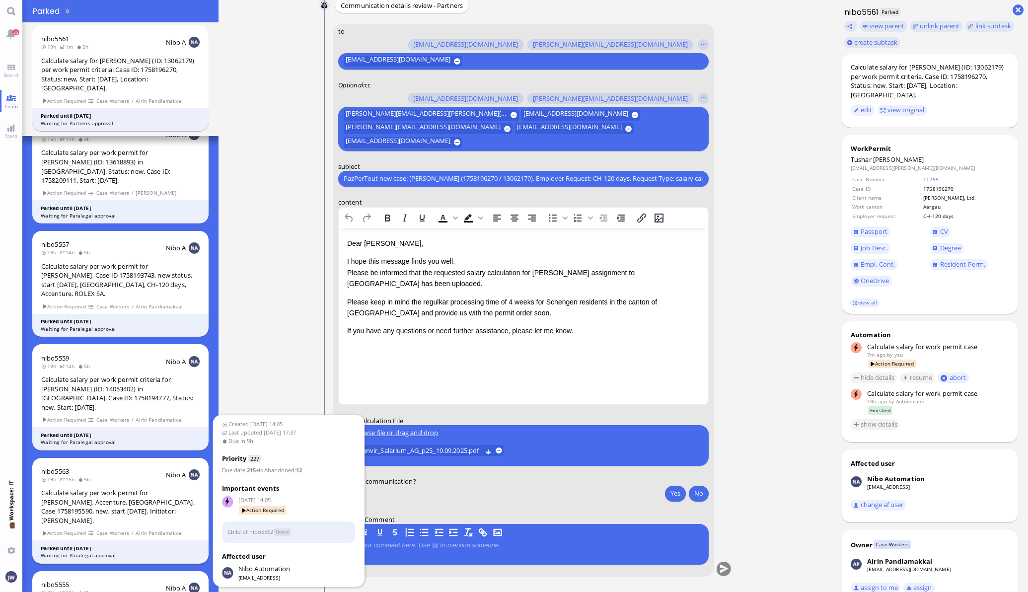
click at [127, 458] on div "nibo5563 19h 15h 5h Nibo A Calculate salary per work permit for [PERSON_NAME], …" at bounding box center [120, 511] width 177 height 106
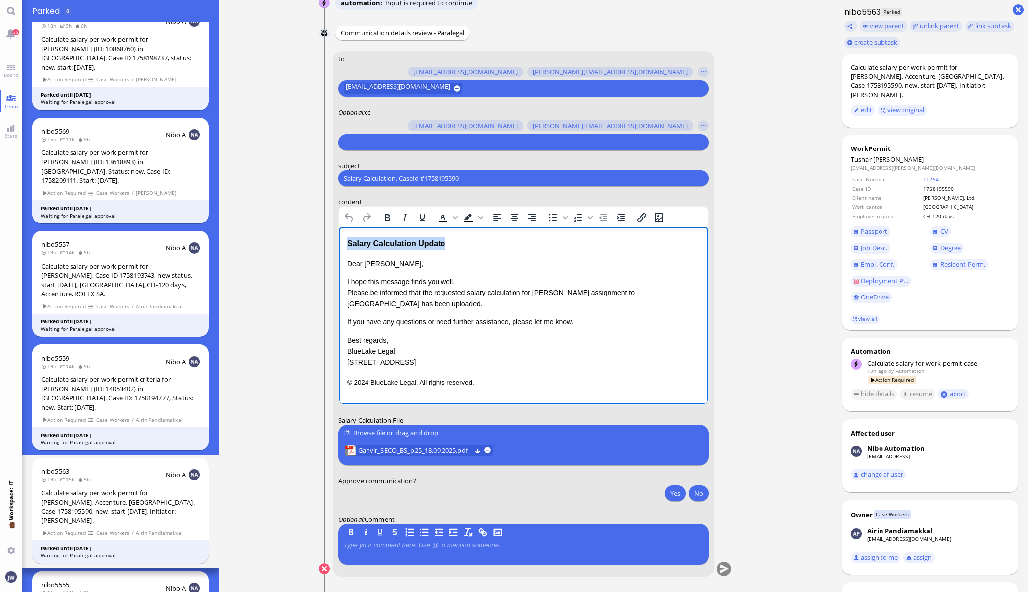
drag, startPoint x: 452, startPoint y: 246, endPoint x: 317, endPoint y: 243, distance: 135.1
click at [339, 243] on html "Salary Calculation Update Dear [PERSON_NAME], I hope this message finds you wel…" at bounding box center [523, 312] width 368 height 171
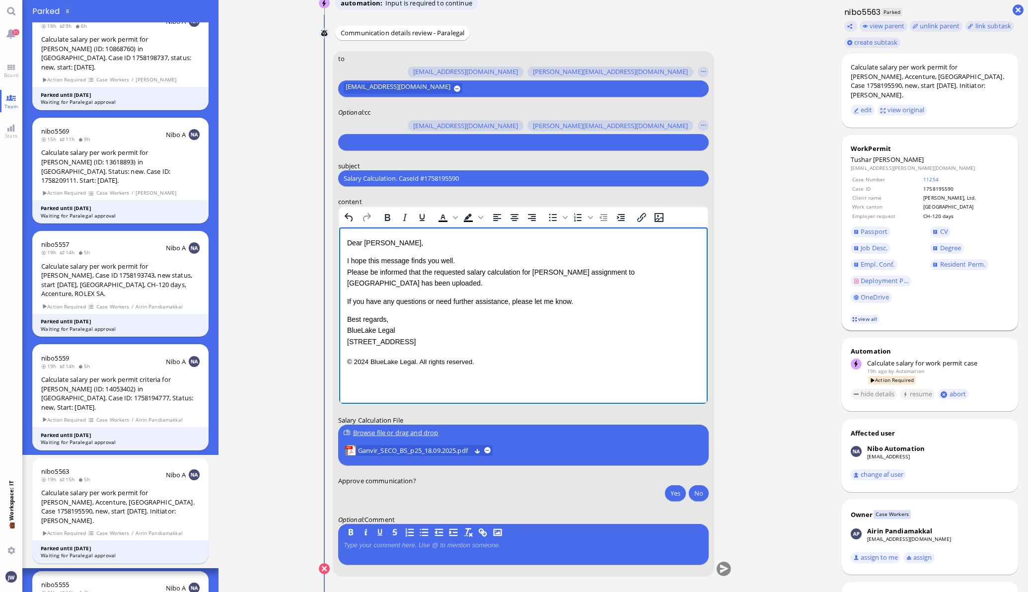
click at [862, 315] on link "view all" at bounding box center [864, 319] width 29 height 8
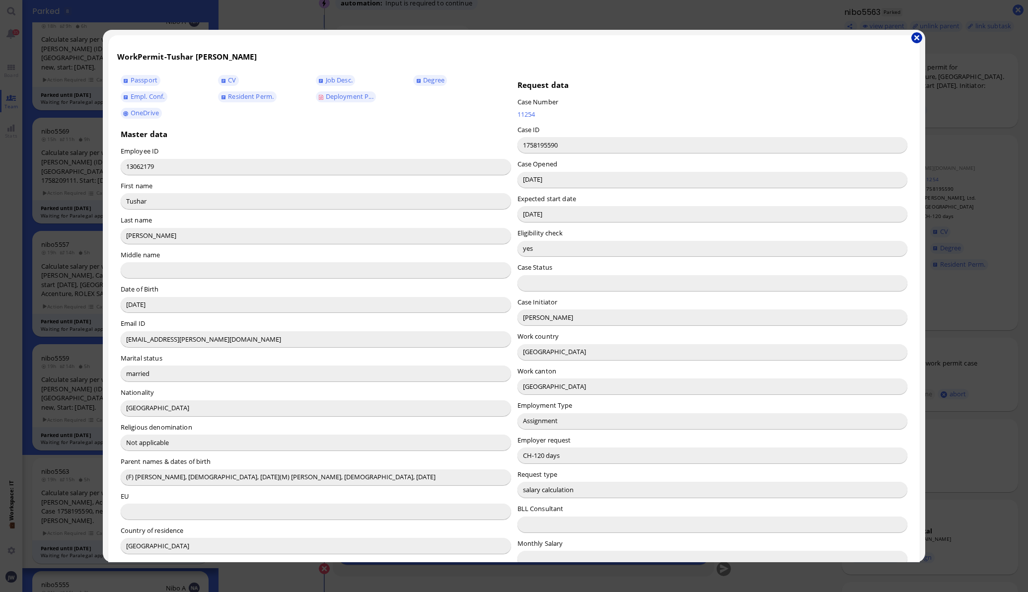
click at [919, 38] on button "button" at bounding box center [916, 37] width 11 height 11
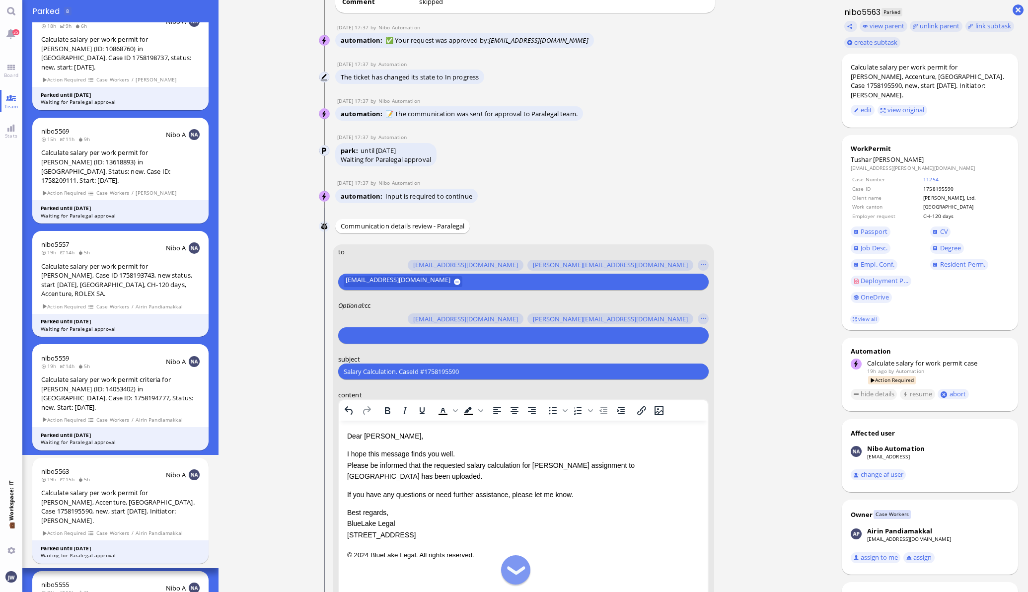
scroll to position [-124, 0]
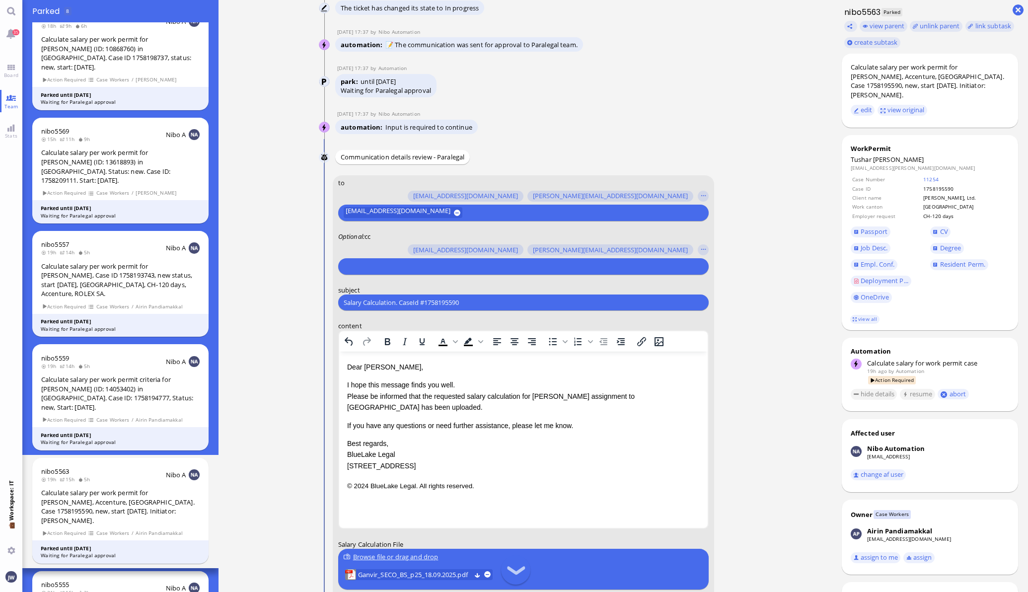
click at [437, 267] on input "text" at bounding box center [522, 266] width 357 height 10
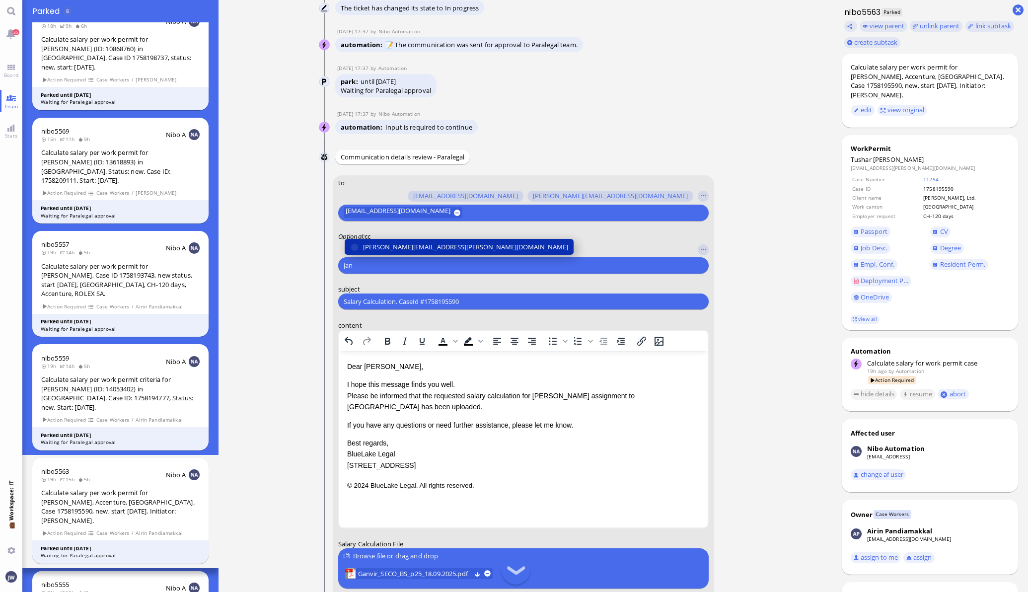
type input "jan"
click at [430, 248] on span "[PERSON_NAME][EMAIL_ADDRESS][PERSON_NAME][DOMAIN_NAME]" at bounding box center [465, 247] width 205 height 10
type input "anu"
click at [432, 242] on span "[PERSON_NAME][EMAIL_ADDRESS][DOMAIN_NAME]" at bounding box center [440, 247] width 155 height 10
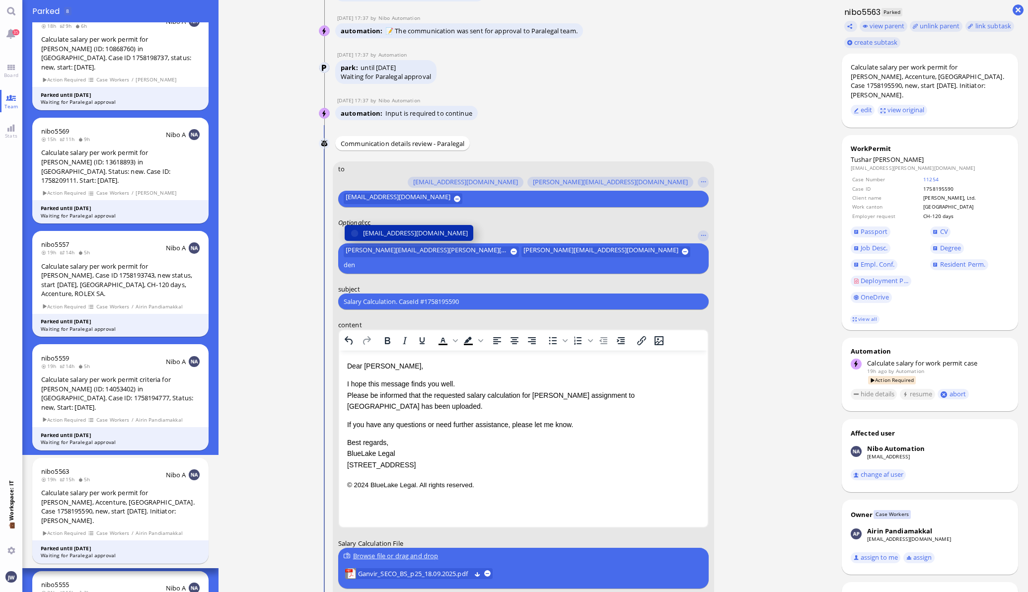
type input "den"
click at [430, 238] on span "[EMAIL_ADDRESS][DOMAIN_NAME]" at bounding box center [415, 233] width 105 height 10
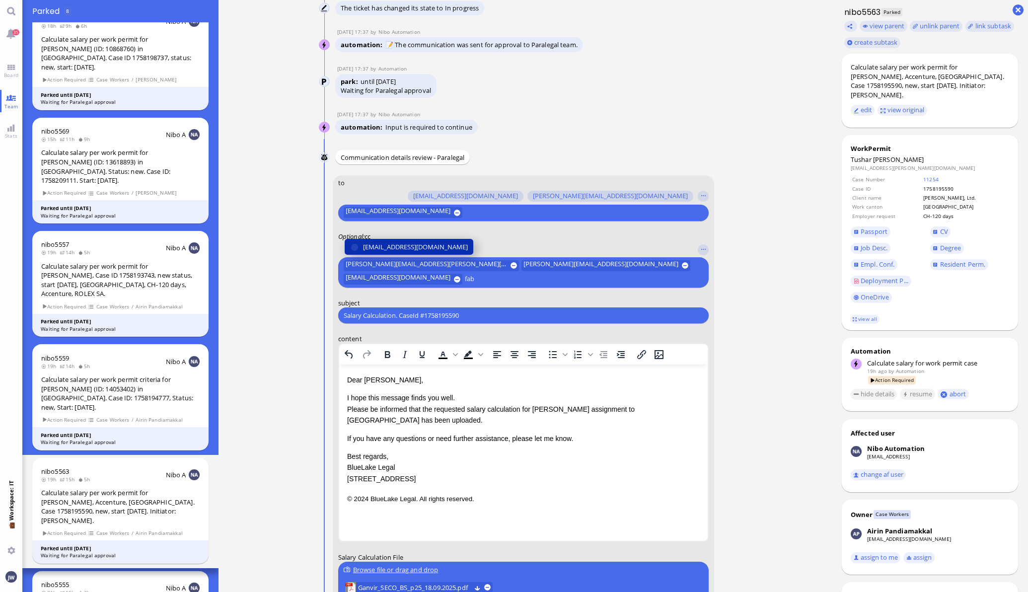
type input "fab"
click at [430, 245] on span "[EMAIL_ADDRESS][DOMAIN_NAME]" at bounding box center [415, 247] width 105 height 10
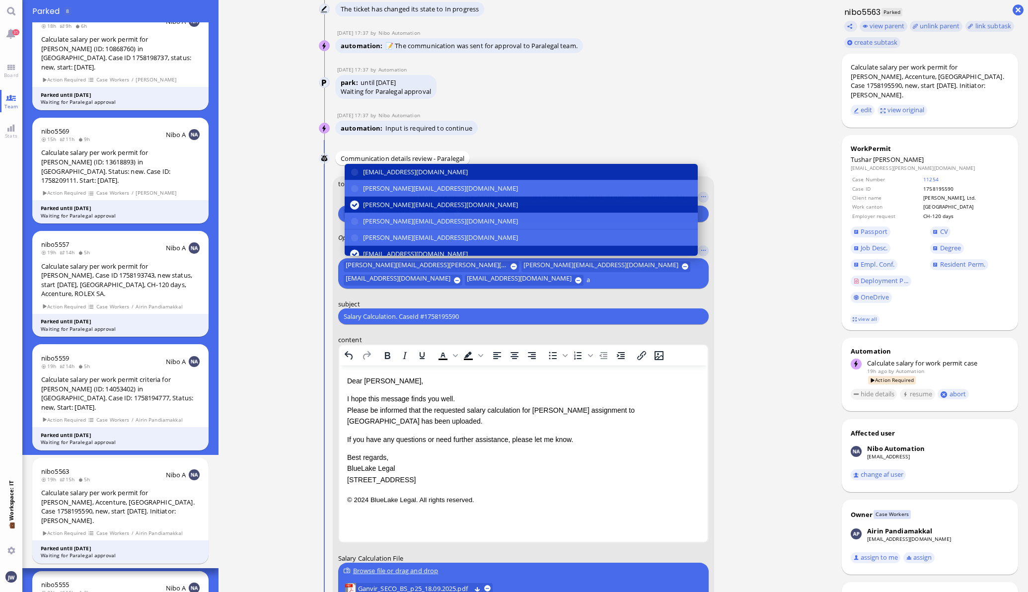
scroll to position [-137, 0]
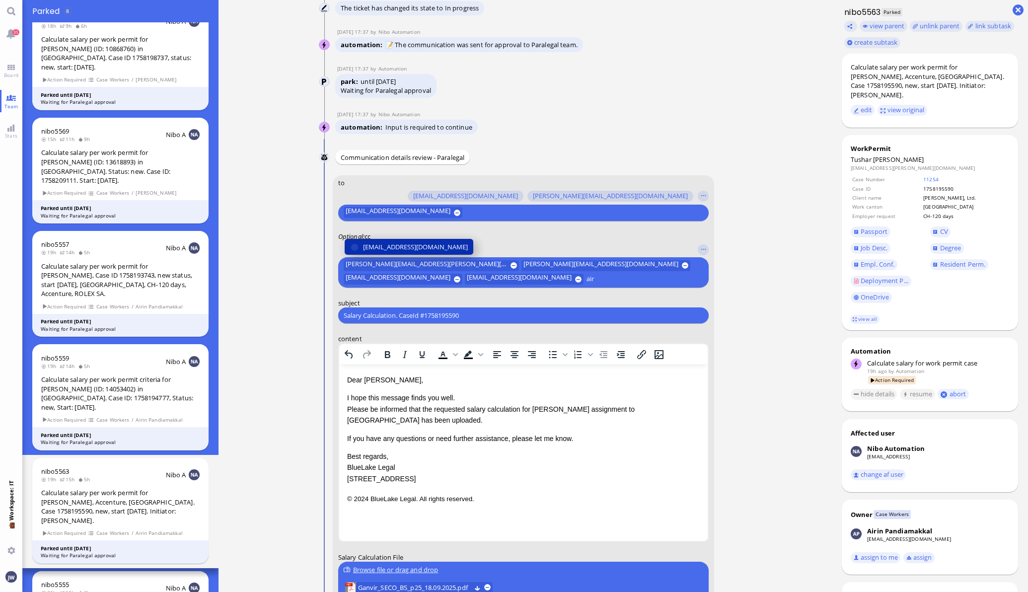
type input "air"
click at [430, 245] on span "[EMAIL_ADDRESS][DOMAIN_NAME]" at bounding box center [415, 247] width 105 height 10
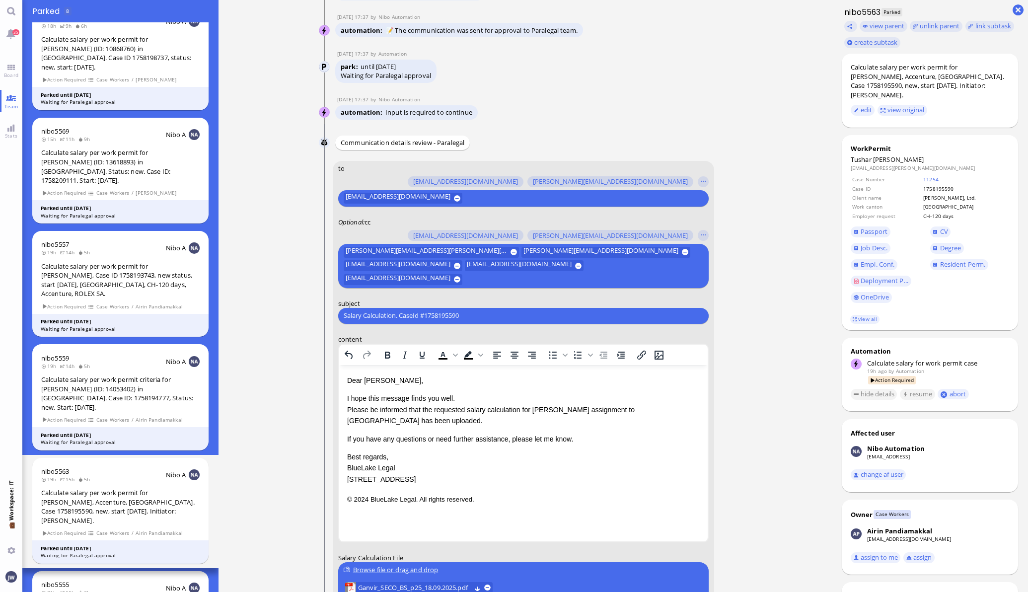
scroll to position [-151, 0]
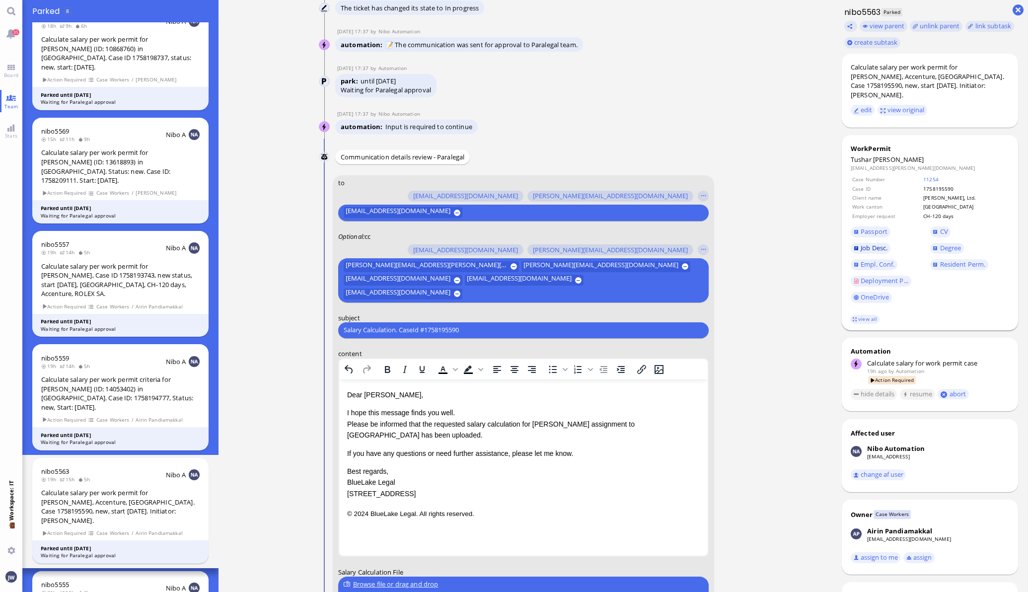
click at [867, 243] on span "Job Desc." at bounding box center [874, 247] width 27 height 9
click at [595, 448] on div "Dear [PERSON_NAME], I hope this message finds you well. Please be informed that…" at bounding box center [523, 444] width 353 height 110
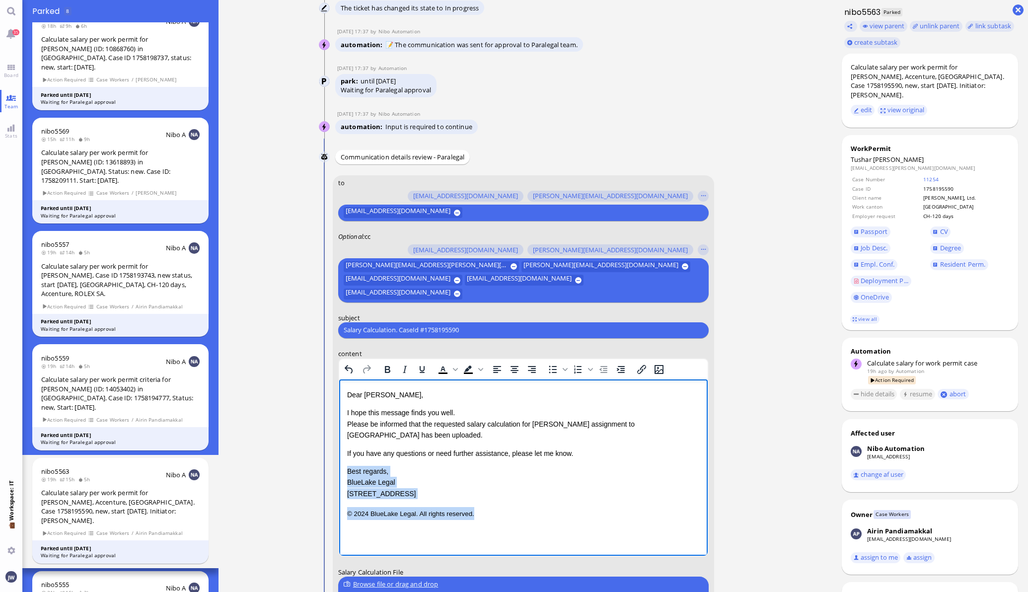
click at [534, 508] on p "© 2024 BlueLake Legal. All rights reserved." at bounding box center [523, 513] width 353 height 13
click at [390, 433] on p "I hope this message finds you well. Please be informed that the requested salar…" at bounding box center [523, 423] width 353 height 33
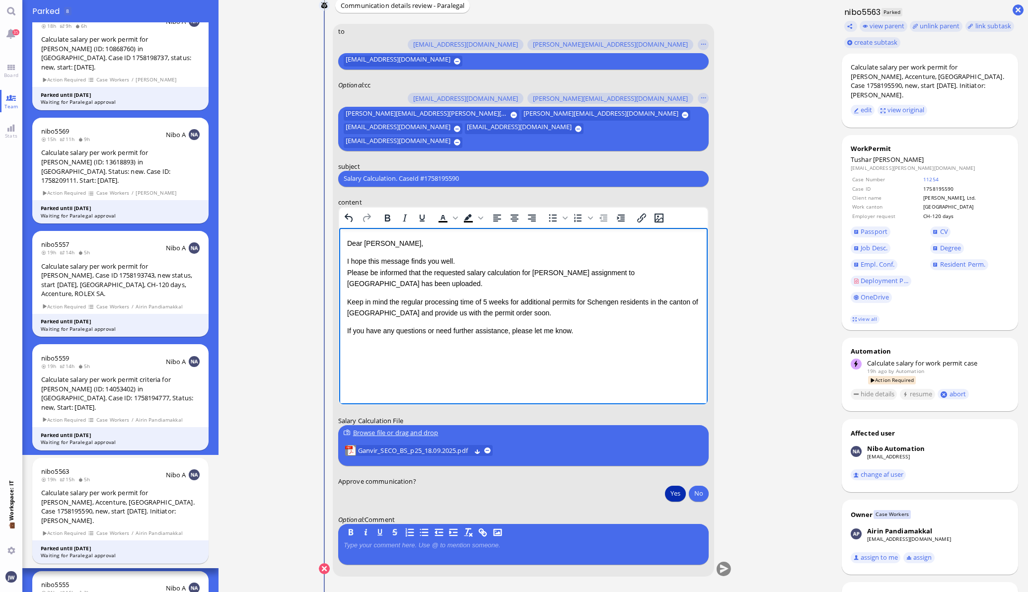
click at [665, 496] on button "Yes" at bounding box center [675, 493] width 21 height 16
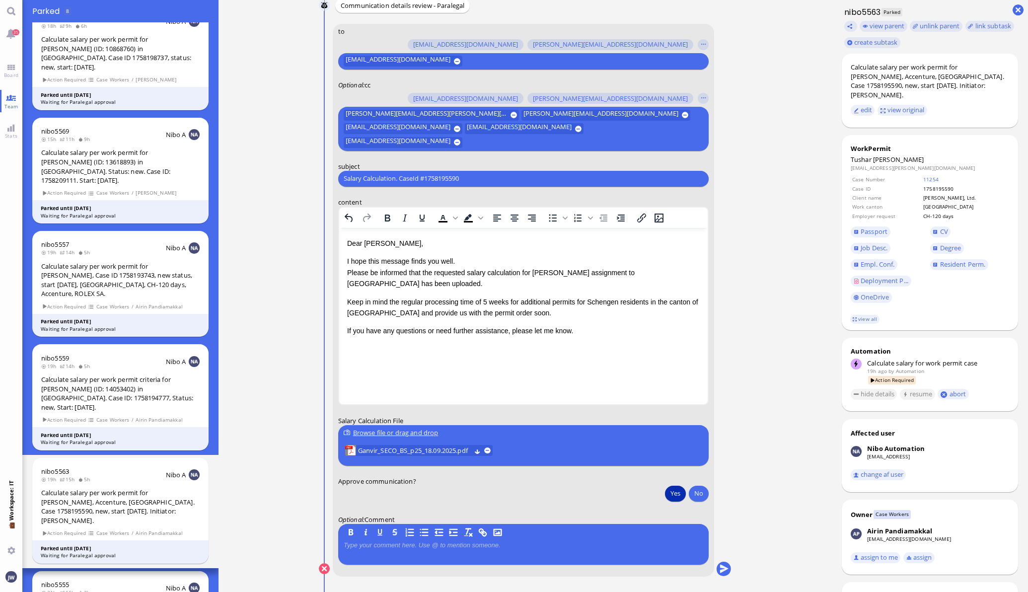
click at [527, 181] on input "Salary Calculation. CaseId #1758195590" at bounding box center [524, 178] width 360 height 10
click at [471, 175] on input "Salary Calculation. CaseId #1758195590" at bounding box center [524, 178] width 360 height 10
paste input "PazPerTout new case: [PERSON_NAME] (1758195590 / 13062179), Employer Request: C…"
click at [524, 173] on input "PazPerTout new case: [PERSON_NAME] (1758195590 / 13062179), Employer Request: C…" at bounding box center [524, 178] width 360 height 10
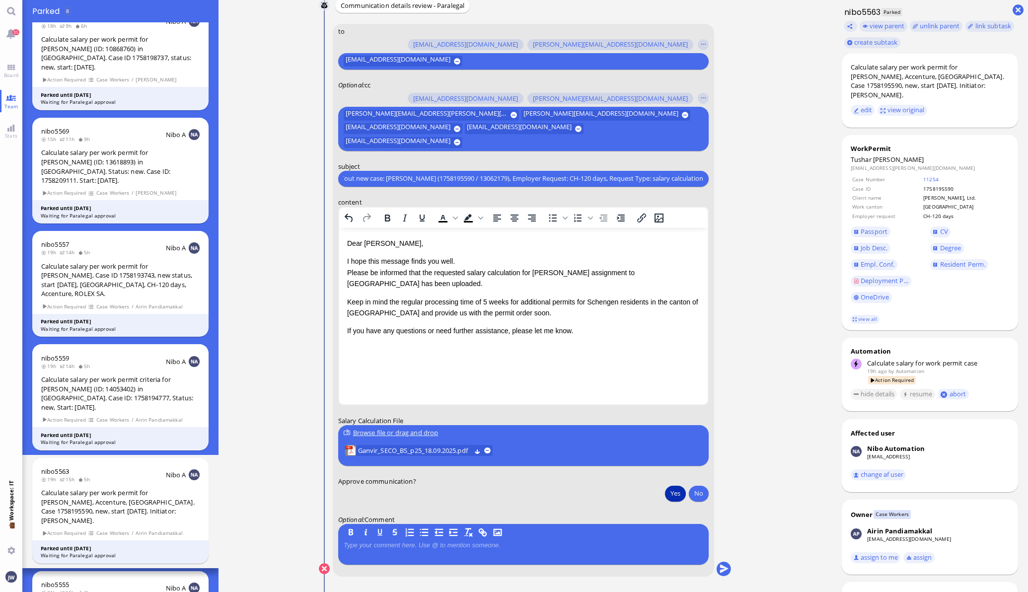
paste input "text"
type input "PazPerTout new case: [PERSON_NAME] (1758195590 / 13062179), Employer Request: C…"
click at [719, 569] on button "submit" at bounding box center [723, 569] width 15 height 15
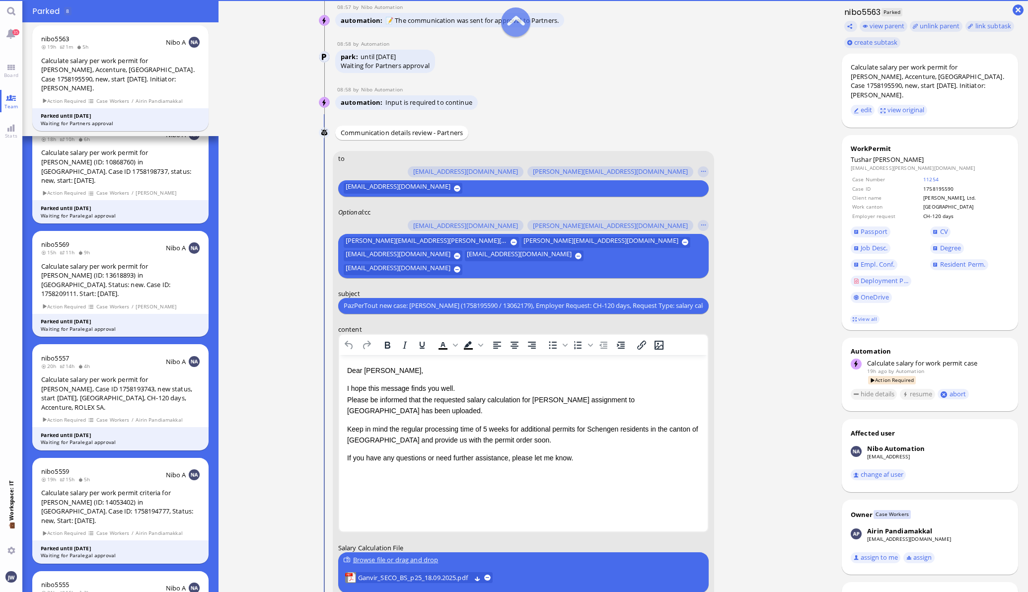
scroll to position [-186, 0]
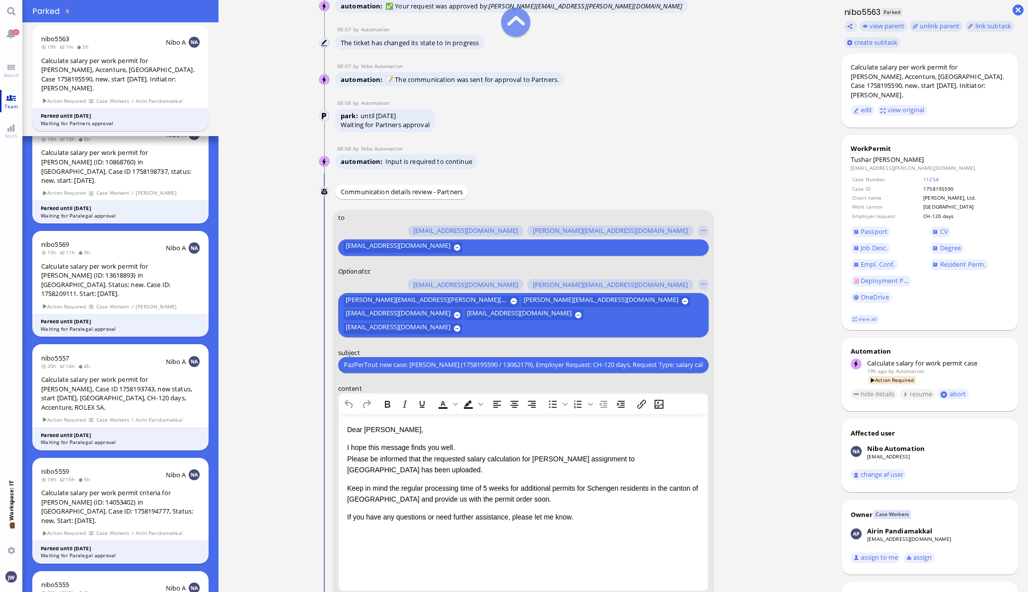
click at [7, 94] on link "Team" at bounding box center [11, 101] width 22 height 22
click at [15, 75] on span "Board" at bounding box center [10, 75] width 19 height 7
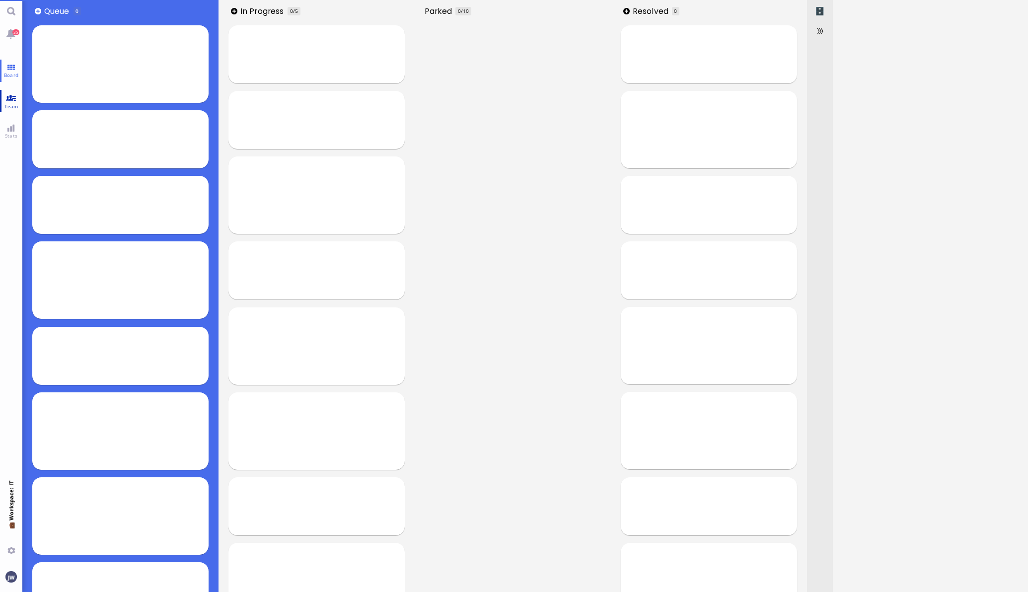
click at [12, 94] on link "Team" at bounding box center [11, 101] width 22 height 22
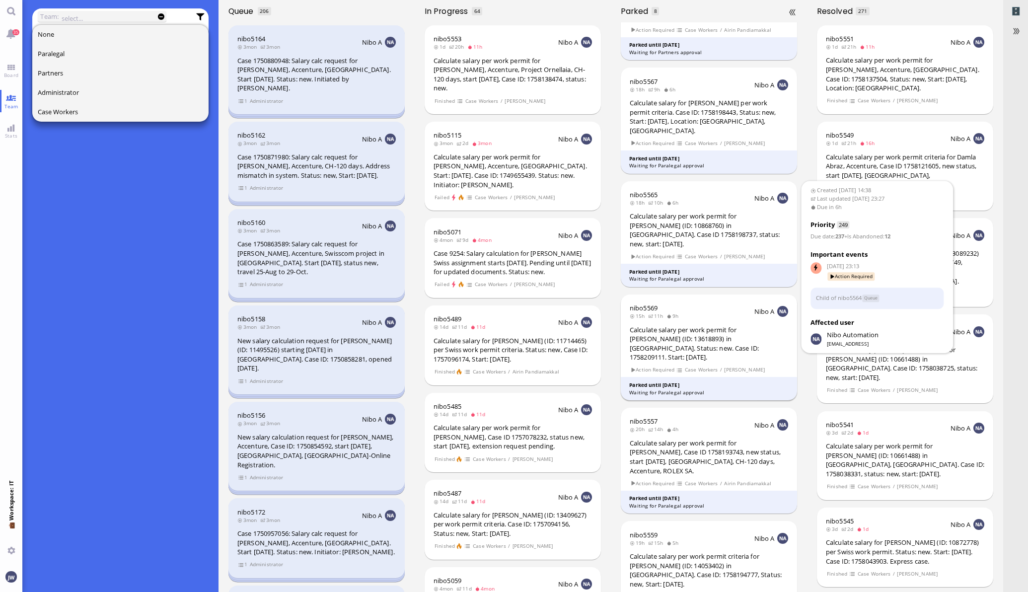
scroll to position [186, 0]
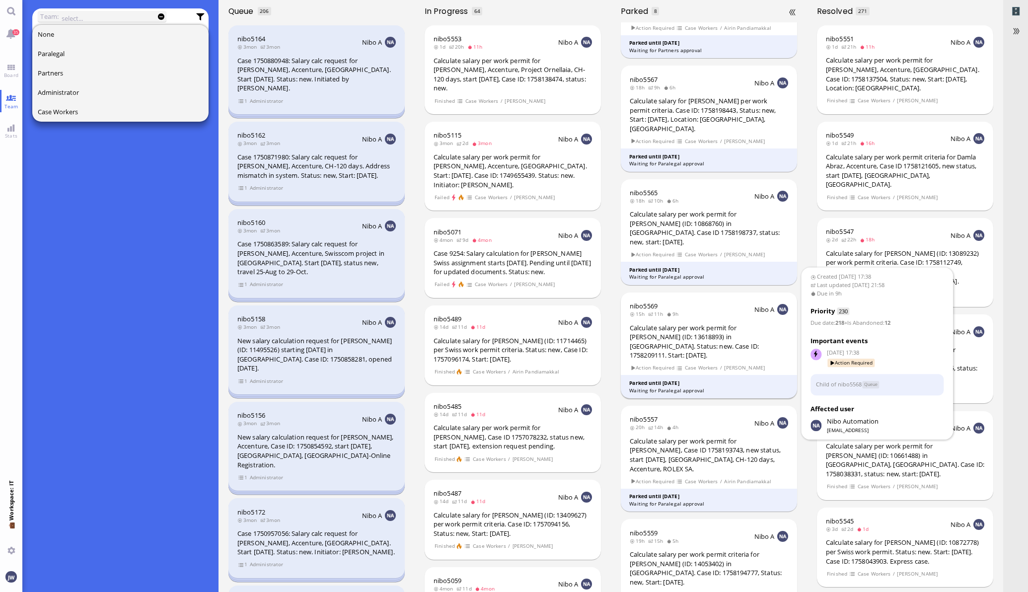
click at [711, 325] on div "Calculate salary per work permit for [PERSON_NAME] (ID: 13618893) in [GEOGRAPHI…" at bounding box center [709, 341] width 158 height 37
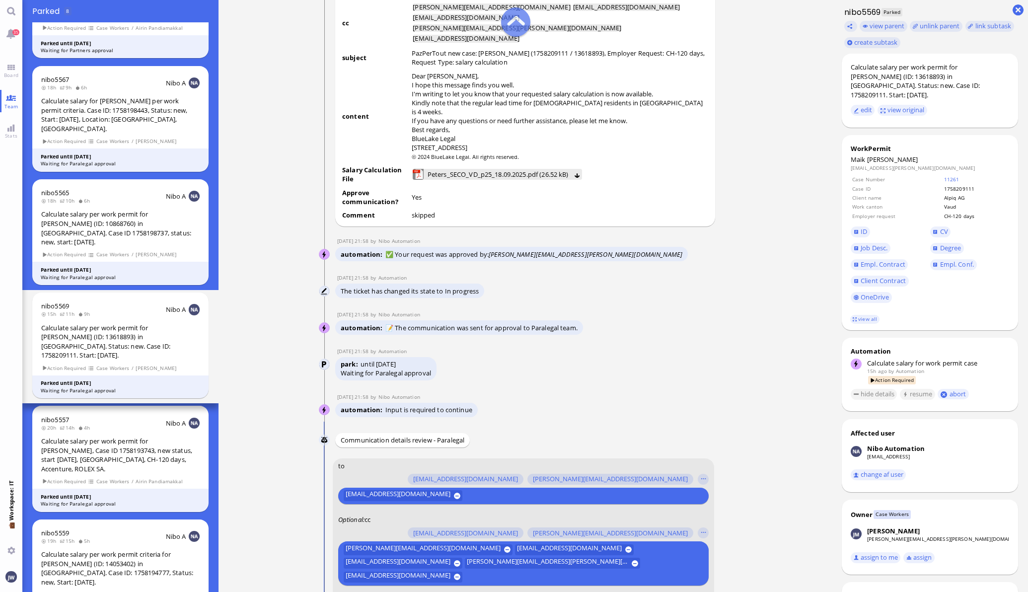
scroll to position [-434, 0]
click at [945, 176] on link "11261" at bounding box center [951, 179] width 15 height 7
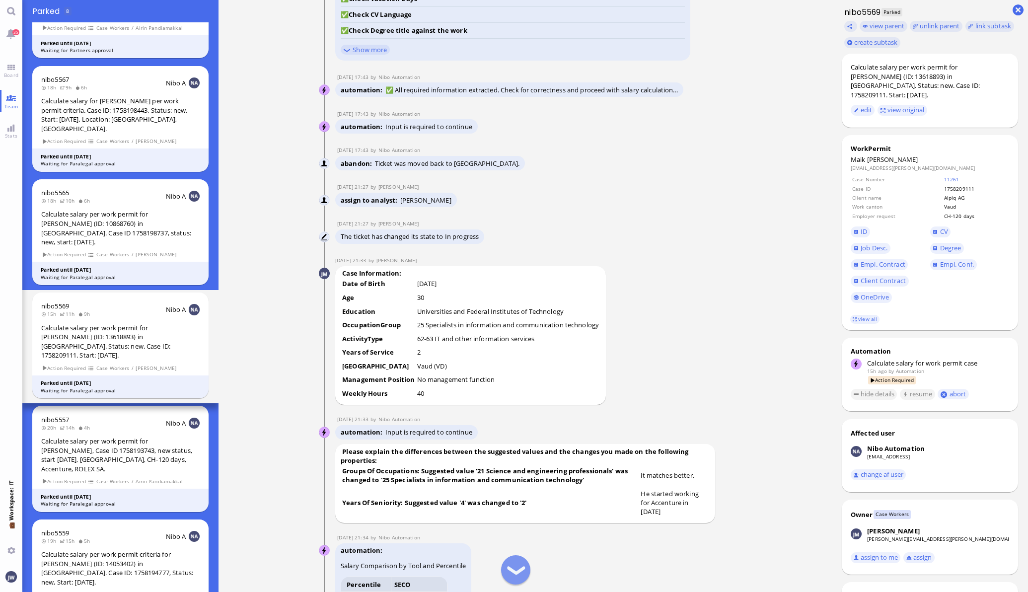
scroll to position [-1241, 0]
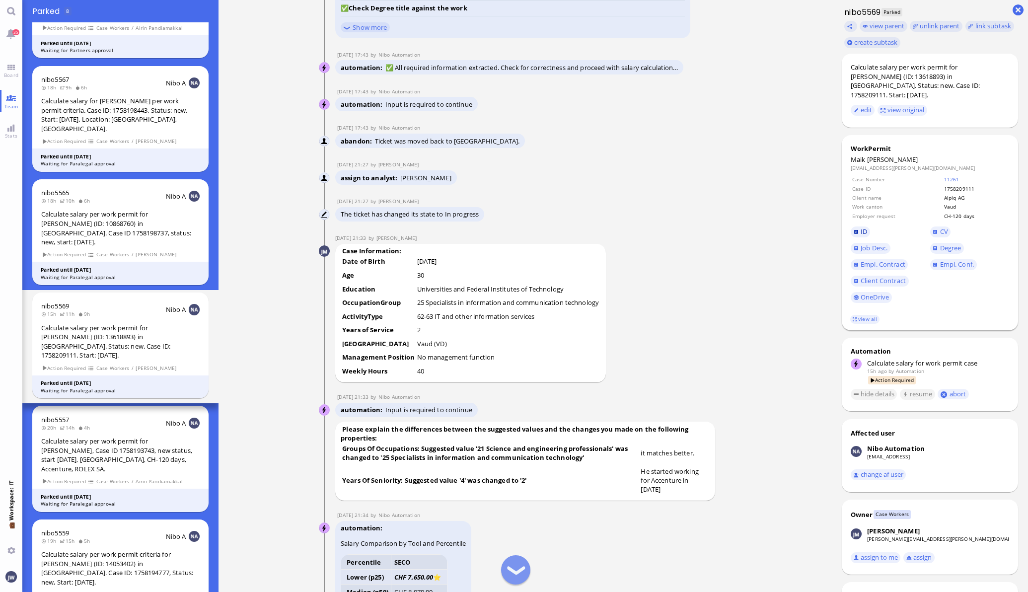
click at [858, 226] on link "ID" at bounding box center [860, 231] width 19 height 11
click at [942, 243] on span "Degree" at bounding box center [950, 247] width 21 height 9
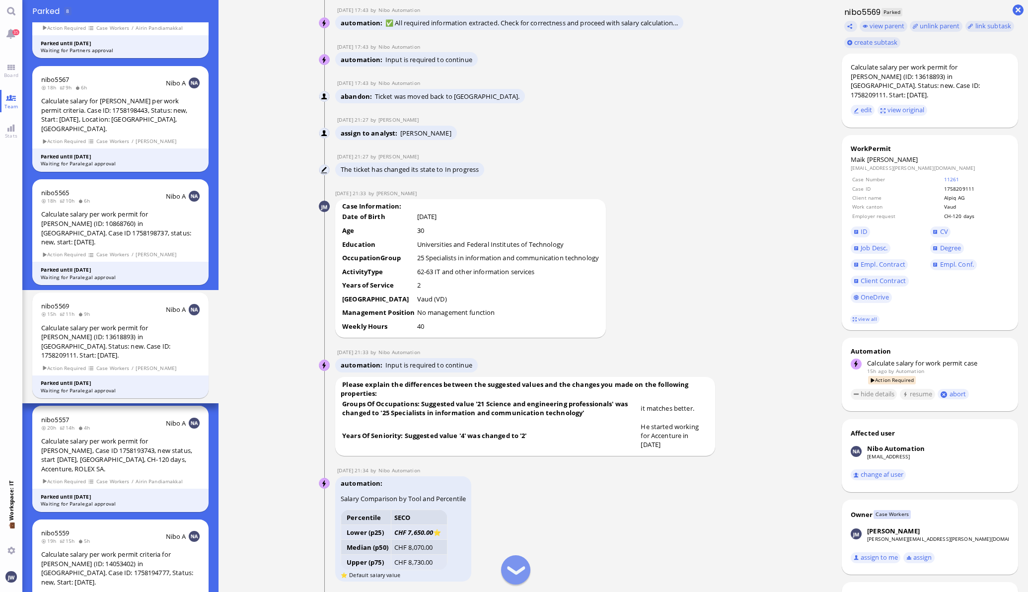
scroll to position [-1179, 0]
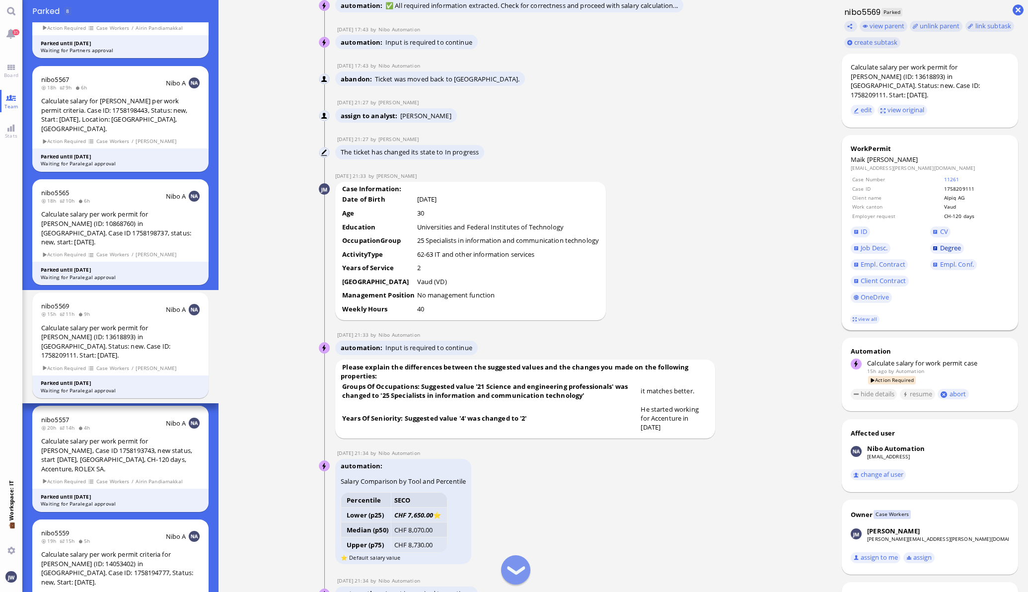
click at [944, 243] on span "Degree" at bounding box center [950, 247] width 21 height 9
click at [940, 259] on link "Empl. Conf." at bounding box center [953, 264] width 47 height 11
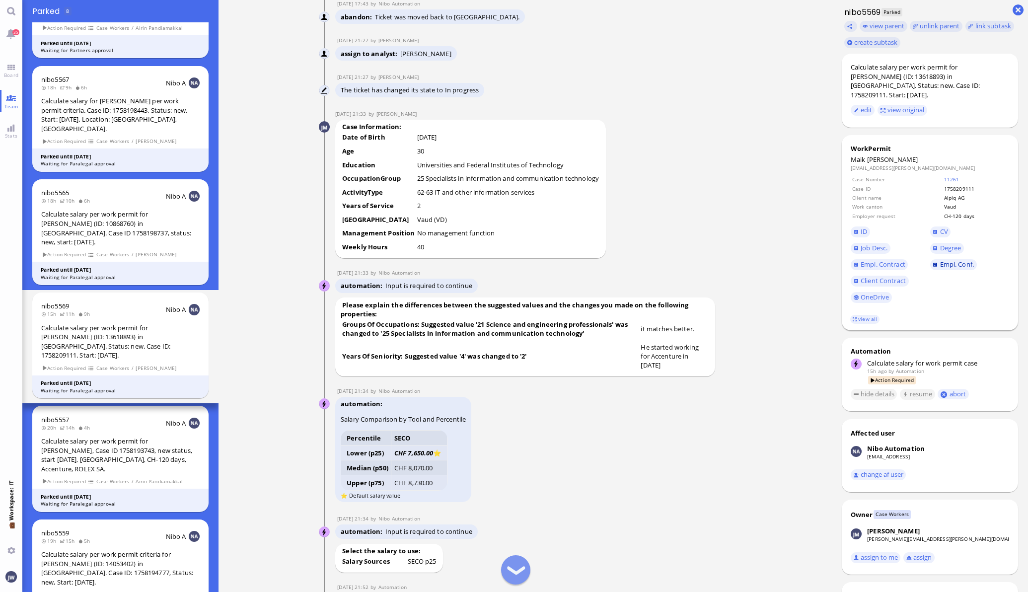
click at [930, 259] on link "Empl. Conf." at bounding box center [953, 264] width 47 height 11
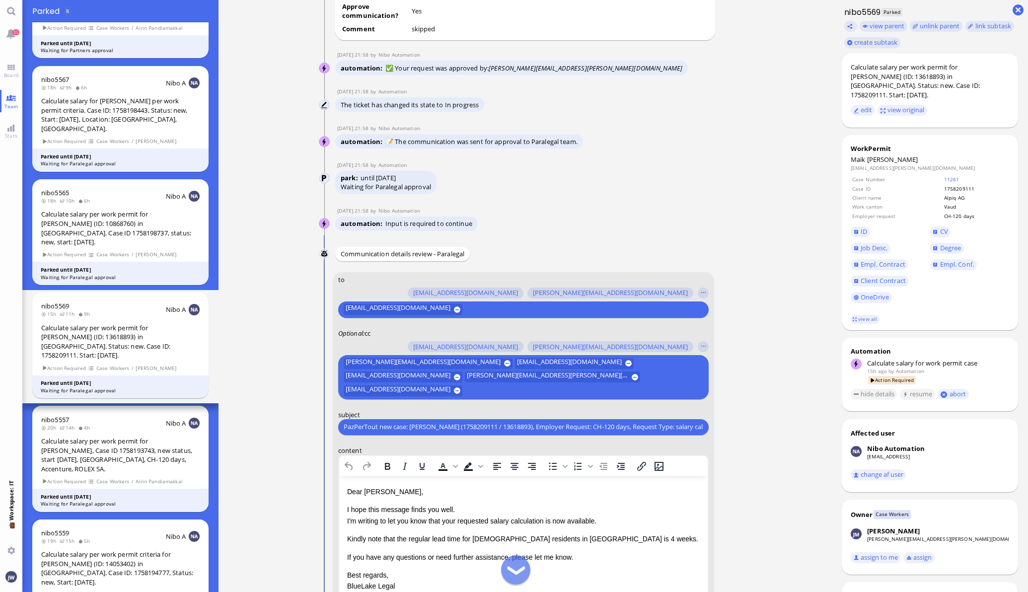
scroll to position [-62, 0]
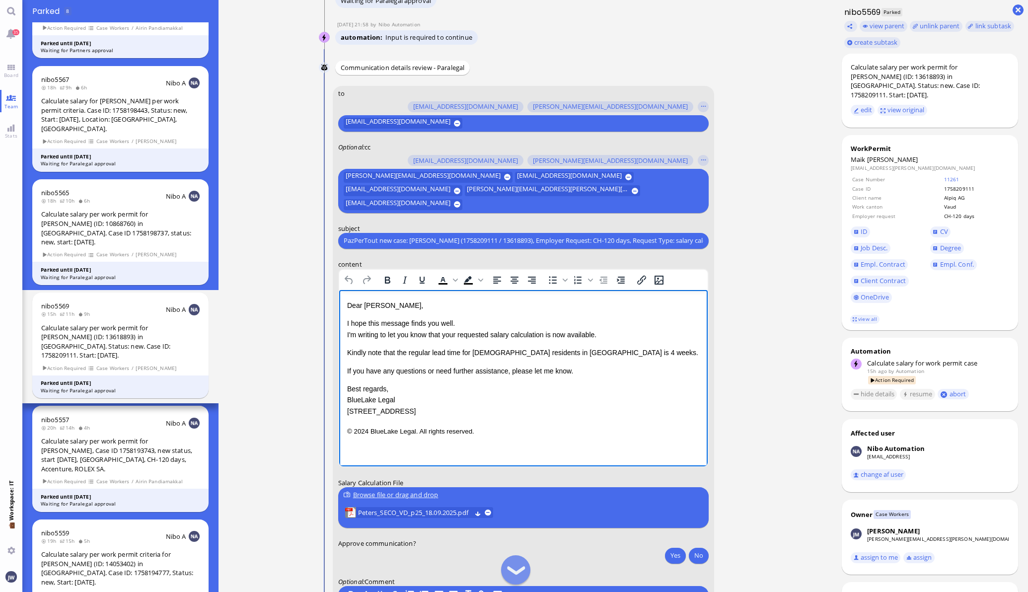
click at [449, 333] on p "I hope this message finds you well. I'm writing to let you know that your reque…" at bounding box center [523, 328] width 353 height 22
click at [542, 337] on p "I hope this message finds you well. I'm writing to let you know that the reques…" at bounding box center [523, 328] width 353 height 22
click at [543, 336] on p "I hope this message finds you well. I'm writing to let you know that the reques…" at bounding box center [523, 328] width 353 height 22
click at [544, 334] on p "I hope this message finds you well. I'm writing to let you know that the reques…" at bounding box center [523, 328] width 353 height 22
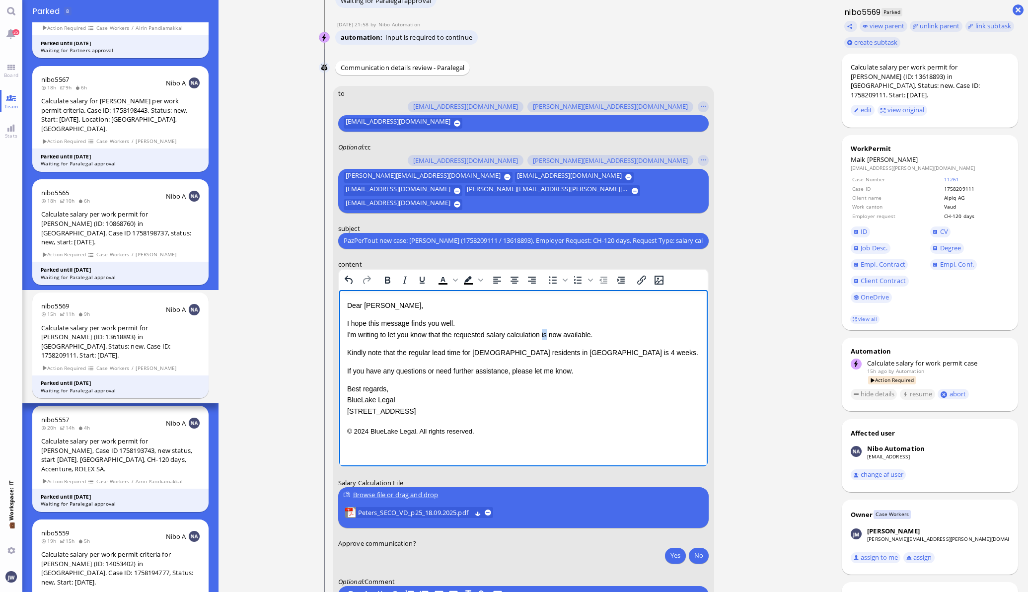
drag, startPoint x: 544, startPoint y: 334, endPoint x: 549, endPoint y: 333, distance: 5.2
click at [545, 334] on p "I hope this message finds you well. I'm writing to let you know that the reques…" at bounding box center [523, 328] width 353 height 22
click at [567, 333] on p "I hope this message finds you well. I'm writing to let you know that the reques…" at bounding box center [523, 328] width 353 height 22
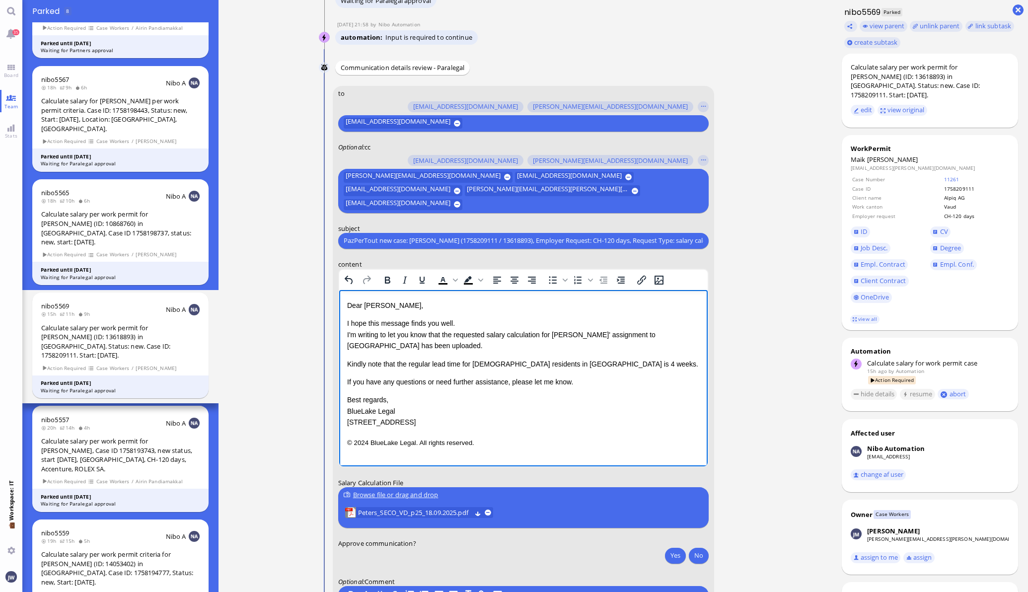
click at [440, 367] on span "Kindly note that the regular lead time for [DEMOGRAPHIC_DATA] residents in [GEO…" at bounding box center [522, 364] width 351 height 8
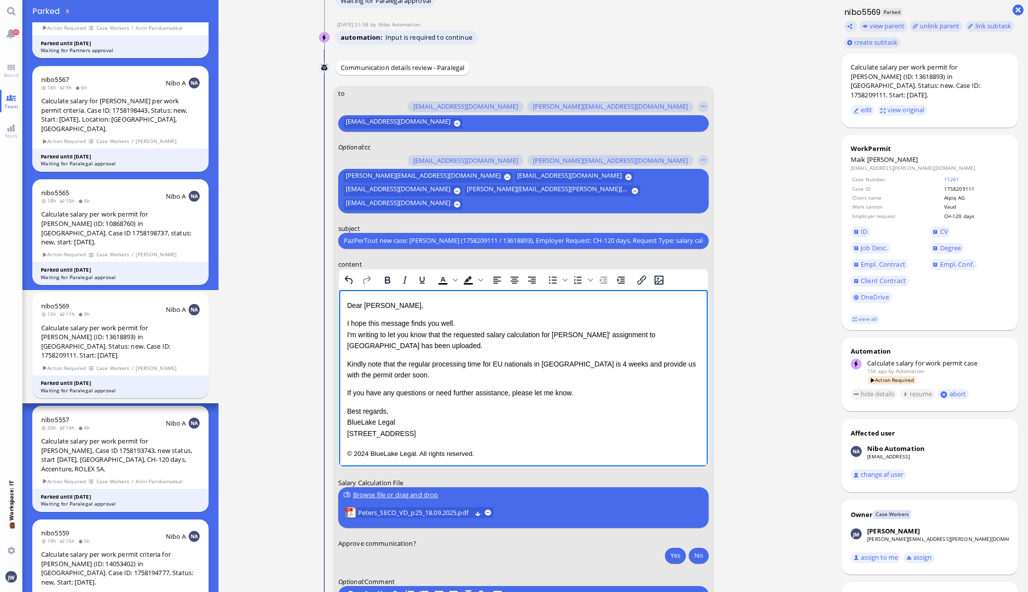
click at [582, 398] on div "Dear [PERSON_NAME], I hope this message finds you well. I'm writing to let you …" at bounding box center [523, 368] width 353 height 139
click at [583, 392] on p "If you have any questions or need further assistance, please let me know." at bounding box center [523, 392] width 353 height 11
click at [548, 452] on p "© 2024 BlueLake Legal. All rights reserved." at bounding box center [523, 452] width 353 height 13
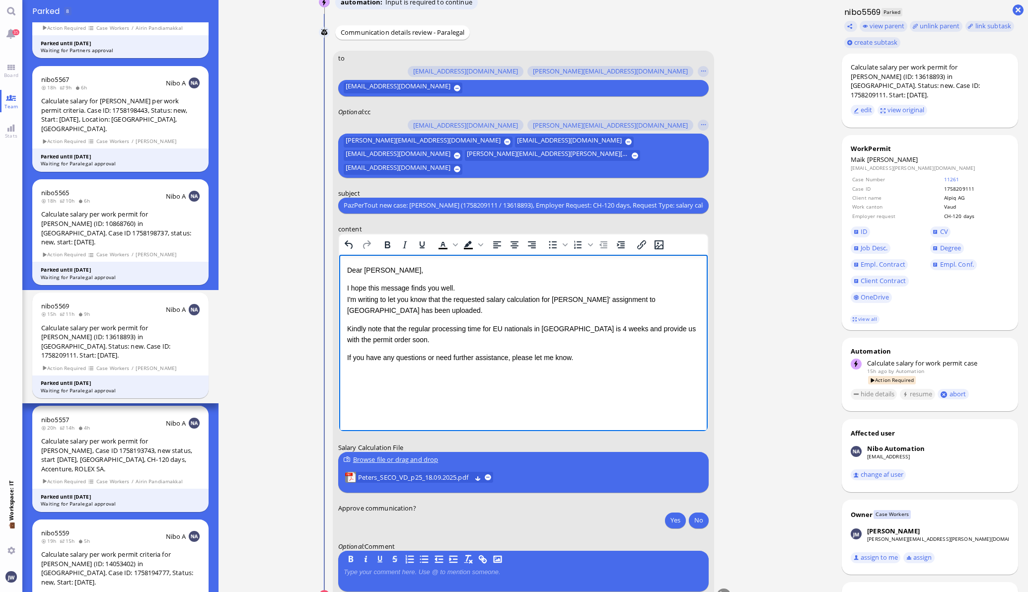
scroll to position [0, 0]
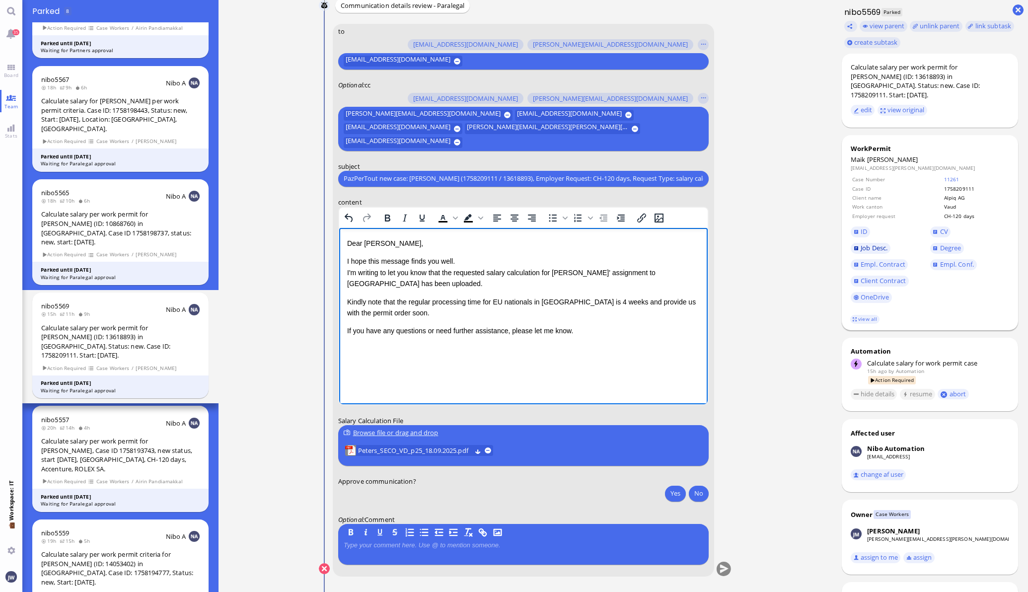
click at [867, 243] on link "Job Desc." at bounding box center [871, 248] width 40 height 11
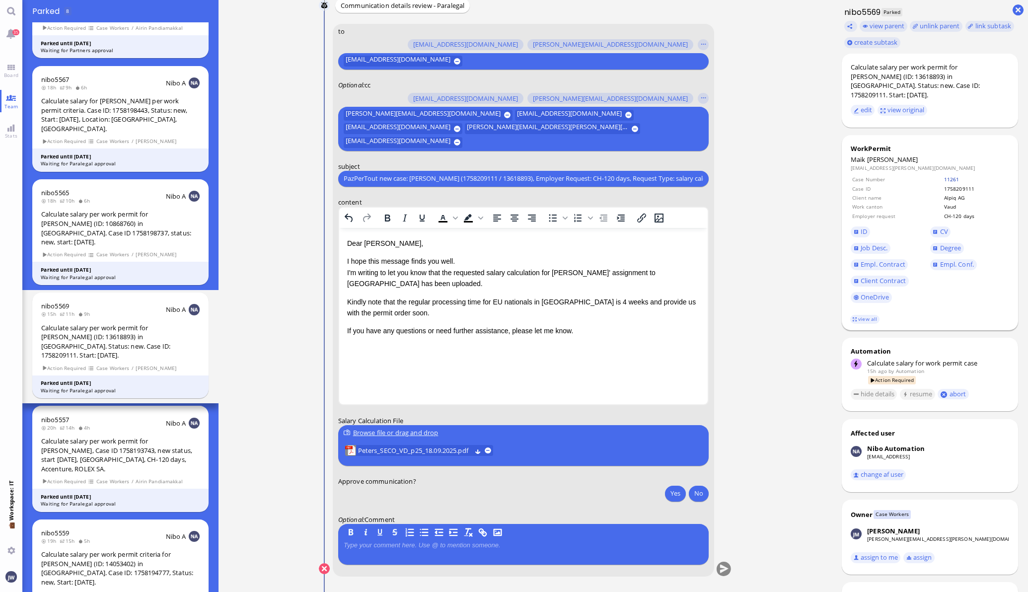
click at [944, 176] on link "11261" at bounding box center [951, 179] width 15 height 7
click at [396, 314] on p "Kindly note that the regular processing time for EU nationals in [GEOGRAPHIC_DA…" at bounding box center [523, 307] width 353 height 22
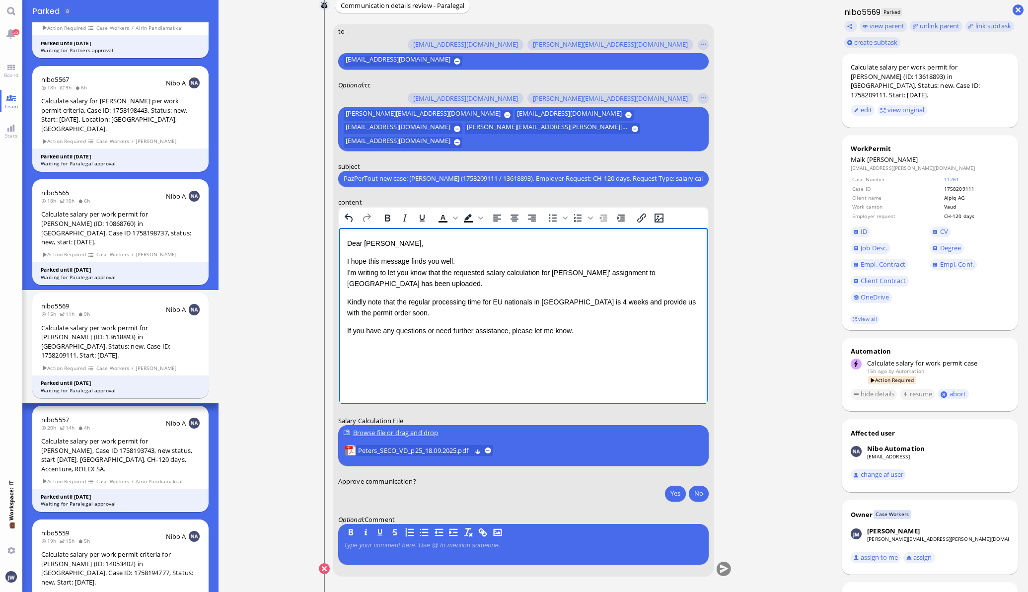
click at [391, 285] on p "I hope this message finds you well. I'm writing to let you know that the reques…" at bounding box center [523, 271] width 353 height 33
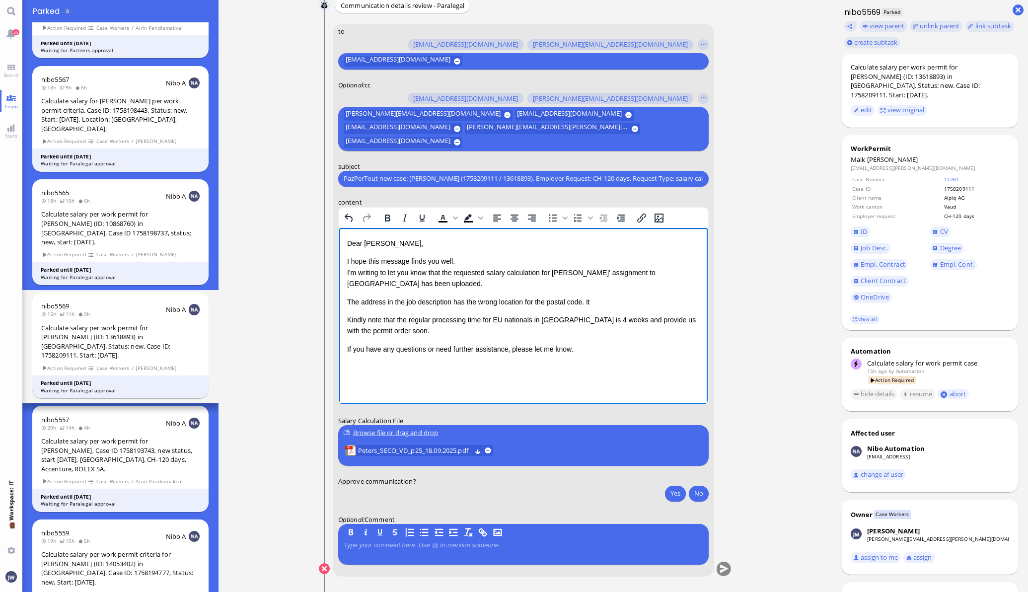
click at [745, 561] on nitautoscroll "[DATE] 17:38 by Automation Automation Calculate eligible salary for work permit…" at bounding box center [525, 296] width 459 height 592
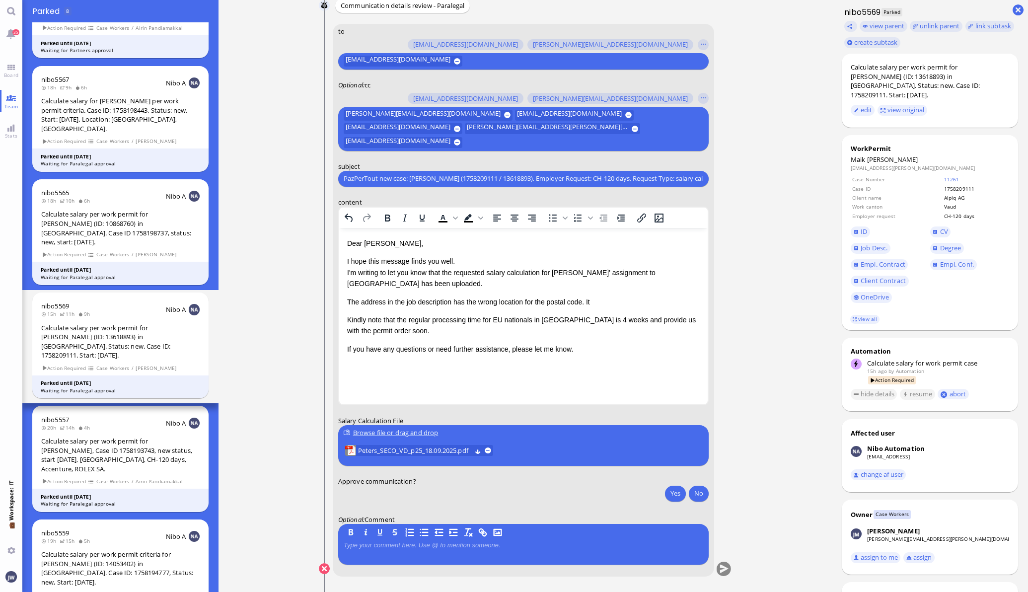
click at [601, 307] on div "Dear [PERSON_NAME], I hope this message finds you well. I'm writing to let you …" at bounding box center [523, 295] width 353 height 117
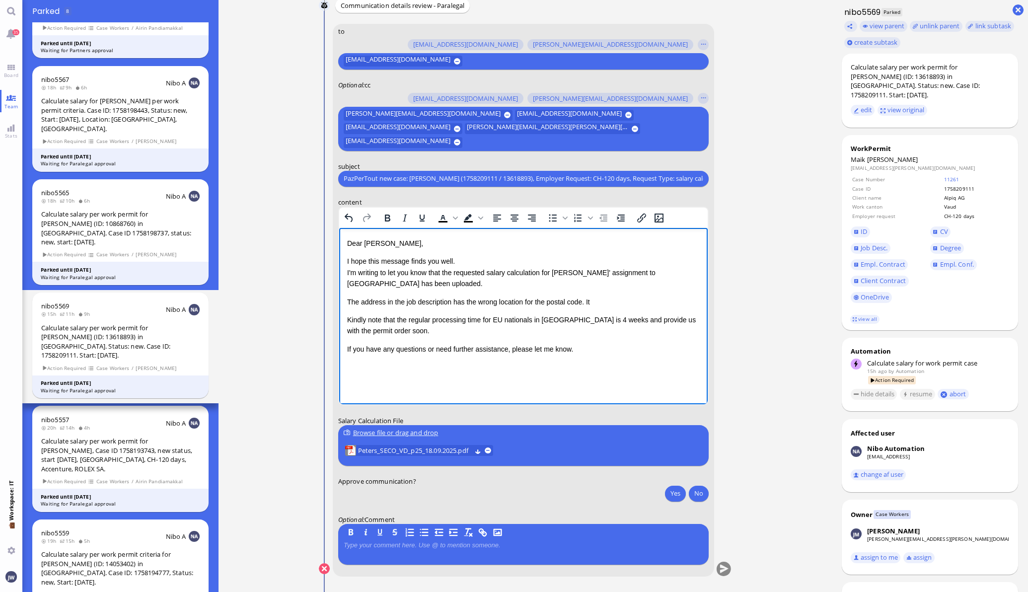
click at [603, 301] on p "The address in the job description has the wrong location for the postal code. …" at bounding box center [523, 301] width 353 height 11
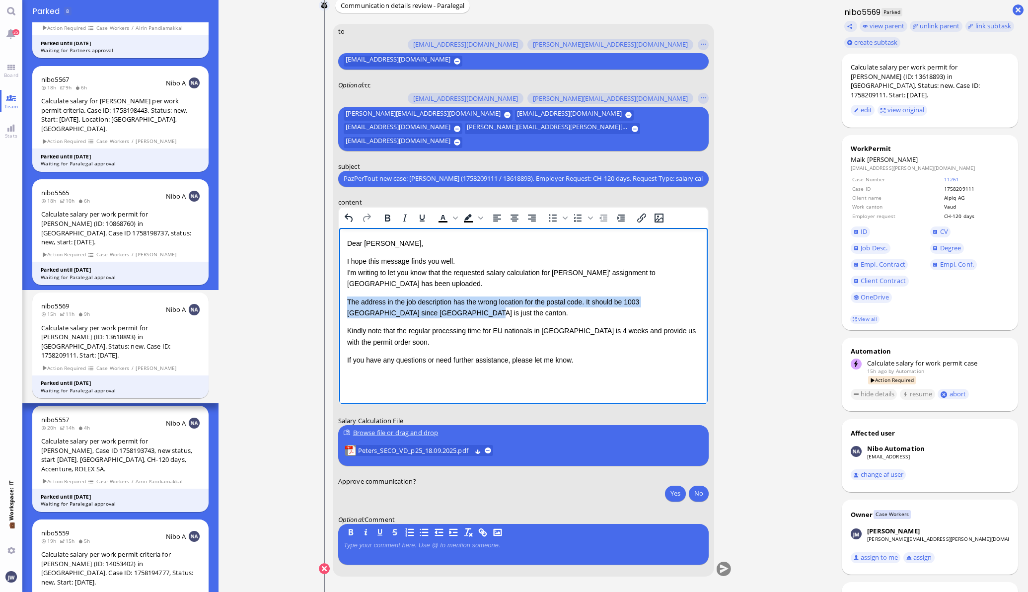
click at [347, 302] on p "The address in the job description has the wrong location for the postal code. …" at bounding box center [523, 307] width 353 height 22
copy p "The address in the job description has the wrong location for the postal code. …"
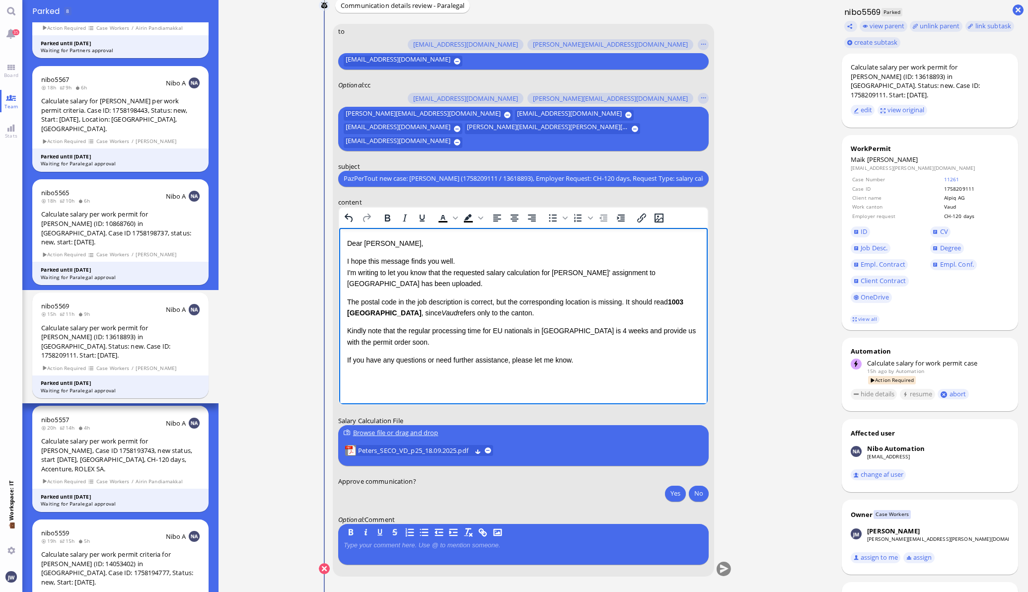
click at [476, 301] on p "The postal code in the job description is correct, but the corresponding locati…" at bounding box center [523, 307] width 353 height 22
click at [520, 302] on p "The postal code in the job description is correct, but the corresponding locati…" at bounding box center [523, 307] width 353 height 22
click at [505, 301] on p "The postal code in the job description is correct, but the corresponding locati…" at bounding box center [523, 307] width 353 height 22
click at [475, 317] on p "The postal code in the job description is missing the corresponding location. I…" at bounding box center [523, 307] width 353 height 22
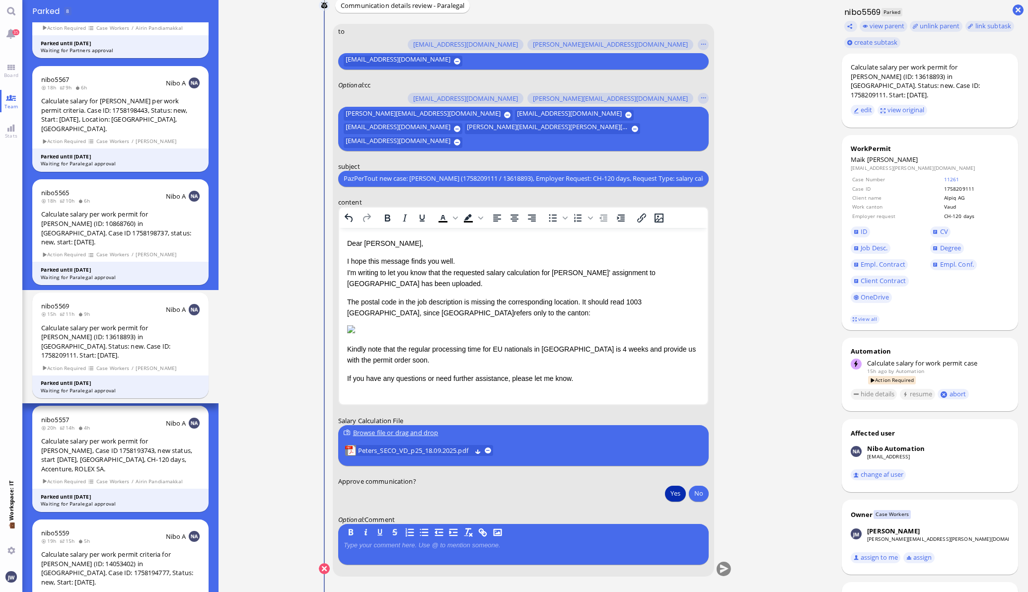
click at [673, 495] on button "Yes" at bounding box center [675, 493] width 21 height 16
click at [723, 568] on button "submit" at bounding box center [723, 569] width 15 height 15
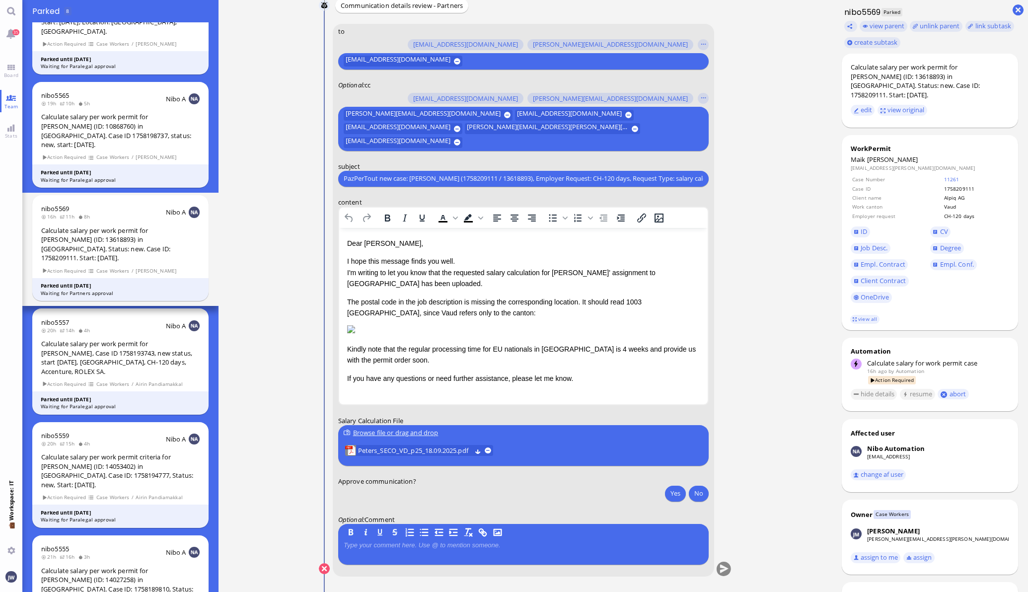
scroll to position [-62, 0]
